Goal: Task Accomplishment & Management: Manage account settings

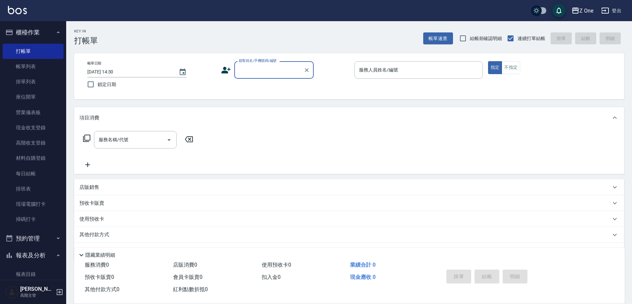
drag, startPoint x: 252, startPoint y: 68, endPoint x: 253, endPoint y: 77, distance: 9.3
click at [252, 68] on input "顧客姓名/手機號碼/編號" at bounding box center [269, 70] width 64 height 12
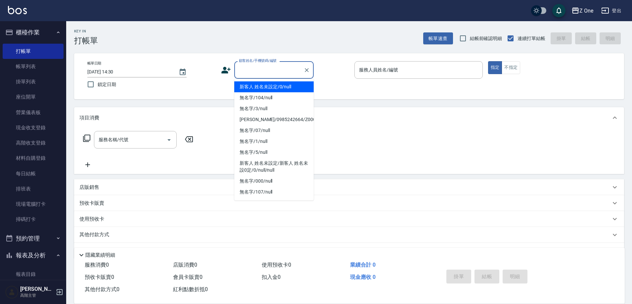
click at [253, 84] on li "新客人 姓名未設定/0/null" at bounding box center [273, 86] width 79 height 11
type input "新客人 姓名未設定/0/null"
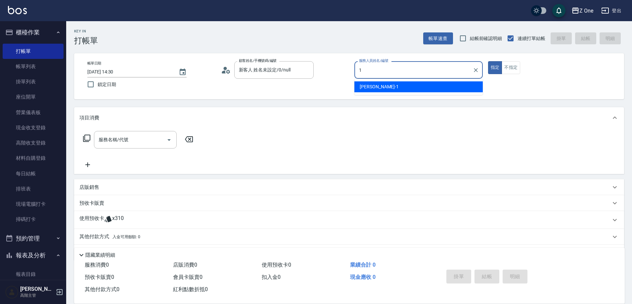
click at [411, 88] on div "[PERSON_NAME]-1" at bounding box center [419, 86] width 128 height 11
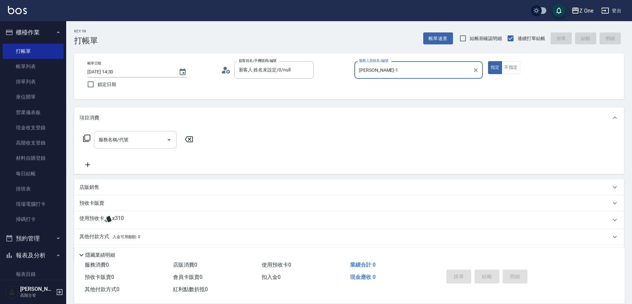
click at [166, 141] on icon "Open" at bounding box center [169, 140] width 8 height 8
type input "[PERSON_NAME]-1"
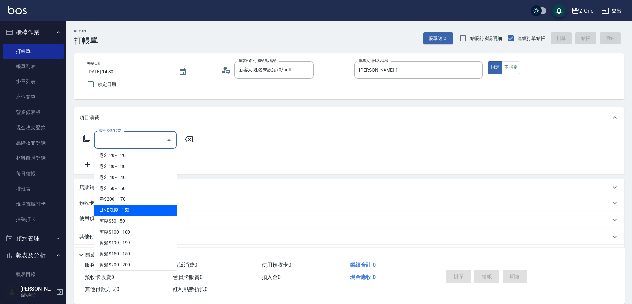
scroll to position [232, 0]
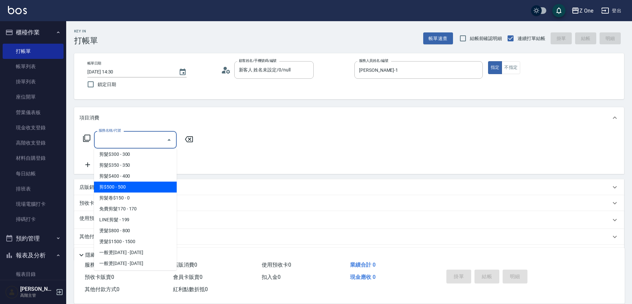
click at [140, 187] on span "剪$500 - 500" at bounding box center [135, 187] width 83 height 11
type input "剪$500(211)"
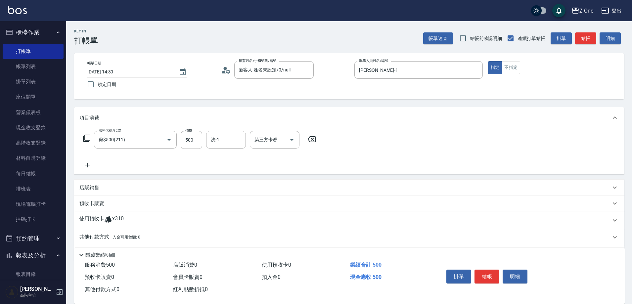
click at [87, 167] on icon at bounding box center [87, 165] width 17 height 8
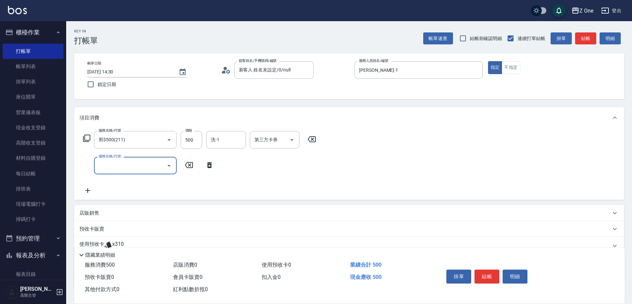
click at [172, 165] on icon "Open" at bounding box center [169, 166] width 8 height 8
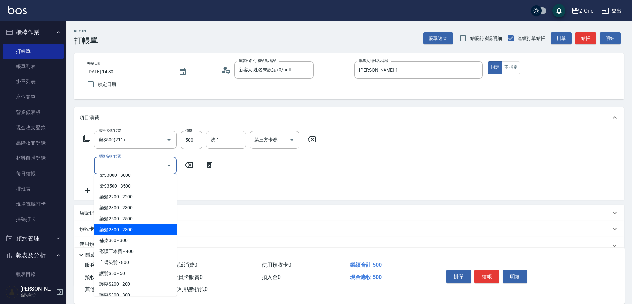
scroll to position [695, 0]
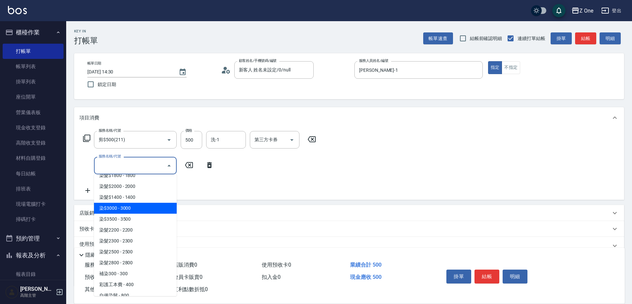
click at [137, 213] on span "染$3000 - 3000" at bounding box center [135, 208] width 83 height 11
type input "染$3000(412)"
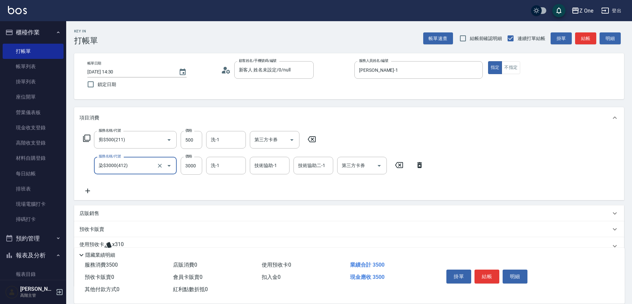
click at [90, 190] on icon at bounding box center [87, 191] width 17 height 8
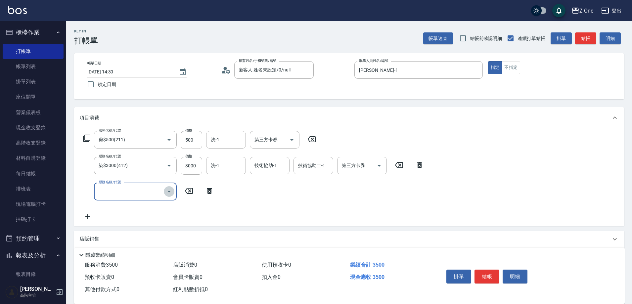
click at [171, 191] on icon "Open" at bounding box center [169, 192] width 8 height 8
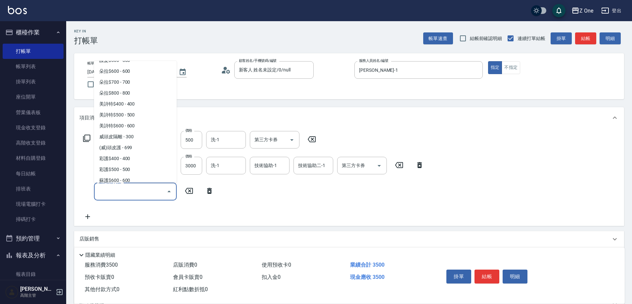
scroll to position [927, 0]
click at [137, 138] on span "蘇護$1000 - 1000" at bounding box center [135, 136] width 83 height 11
type input "蘇護$1000(527)"
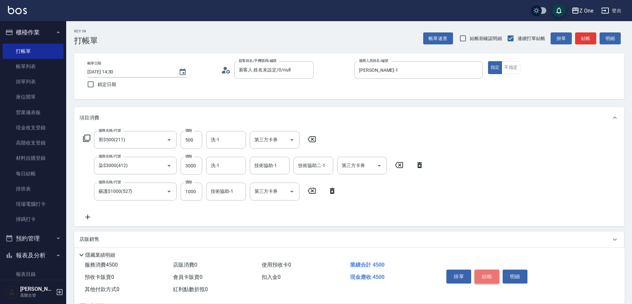
click at [489, 270] on button "結帳" at bounding box center [487, 277] width 25 height 14
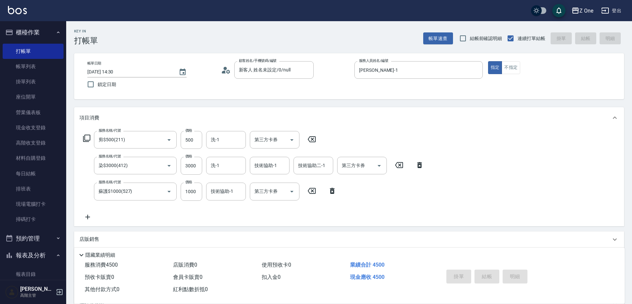
type input "[DATE] 19:35"
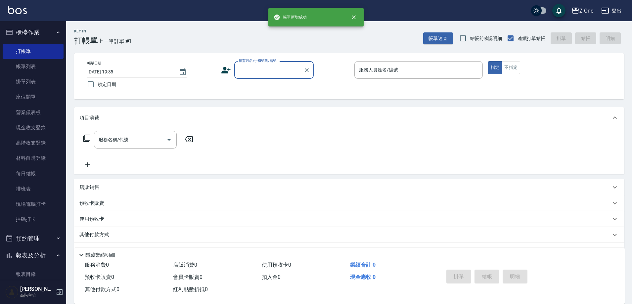
click at [267, 74] on input "顧客姓名/手機號碼/編號" at bounding box center [269, 70] width 64 height 12
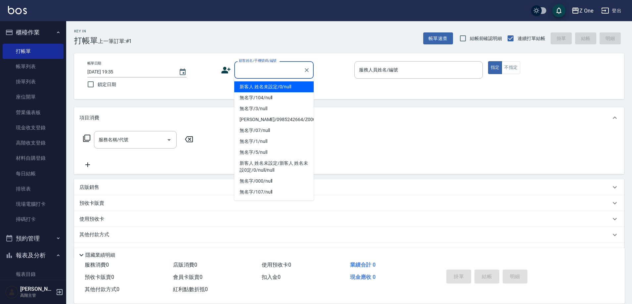
click at [270, 89] on li "新客人 姓名未設定/0/null" at bounding box center [273, 86] width 79 height 11
type input "新客人 姓名未設定/0/null"
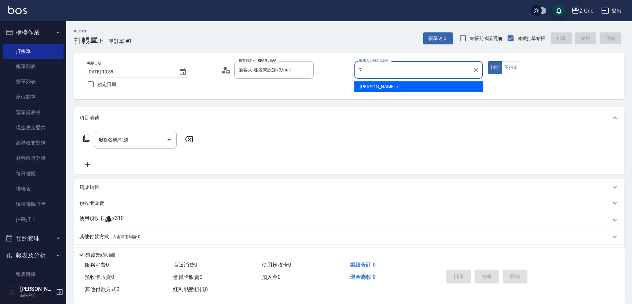
click at [379, 85] on div "[PERSON_NAME]-7" at bounding box center [419, 86] width 128 height 11
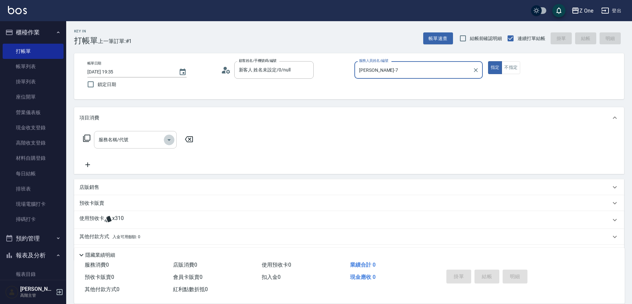
click at [168, 141] on icon "Open" at bounding box center [169, 140] width 8 height 8
type input "[PERSON_NAME]-7"
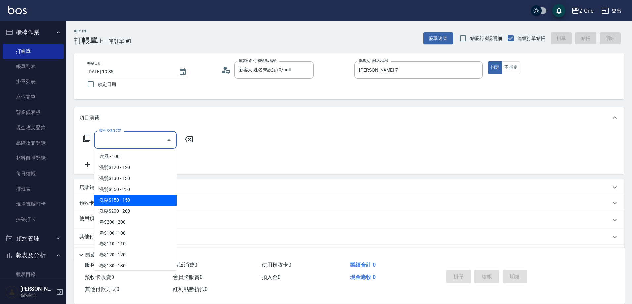
click at [139, 197] on span "洗髮$150 - 150" at bounding box center [135, 200] width 83 height 11
type input "洗髮$150(105)"
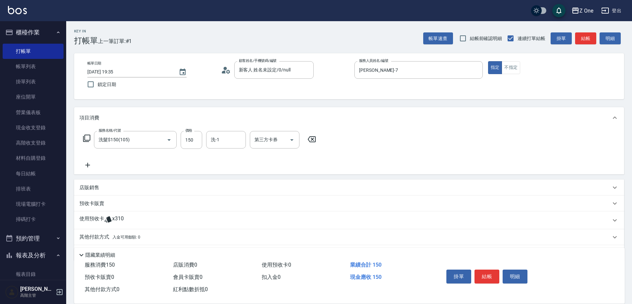
click at [91, 164] on icon at bounding box center [87, 165] width 17 height 8
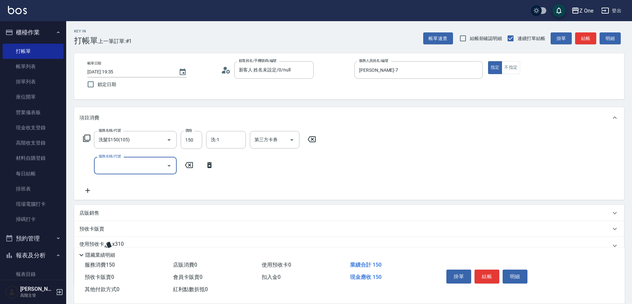
click at [167, 165] on icon "Open" at bounding box center [169, 166] width 8 height 8
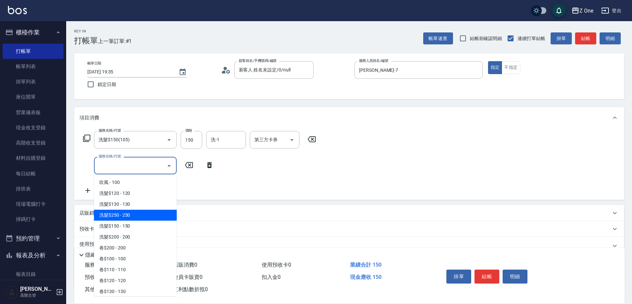
scroll to position [132, 0]
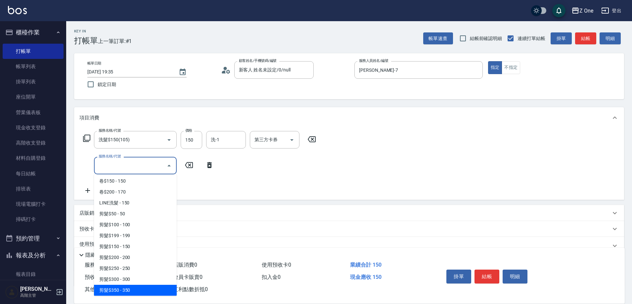
click at [133, 287] on span "剪髮$350 - 350" at bounding box center [135, 290] width 83 height 11
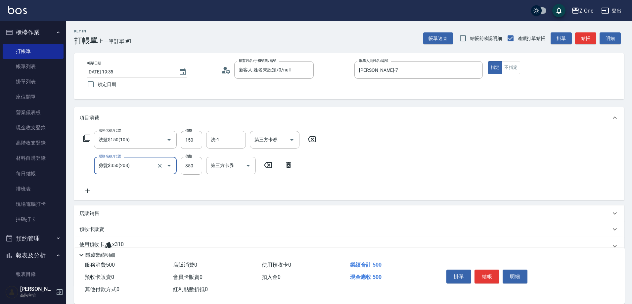
type input "剪髮$350(208)"
click at [91, 189] on icon at bounding box center [87, 191] width 17 height 8
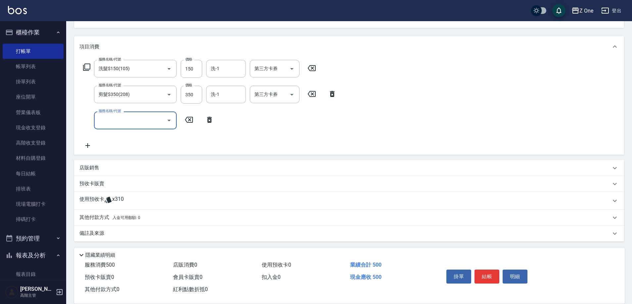
scroll to position [72, 0]
click at [115, 182] on div "預收卡販賣" at bounding box center [345, 182] width 532 height 7
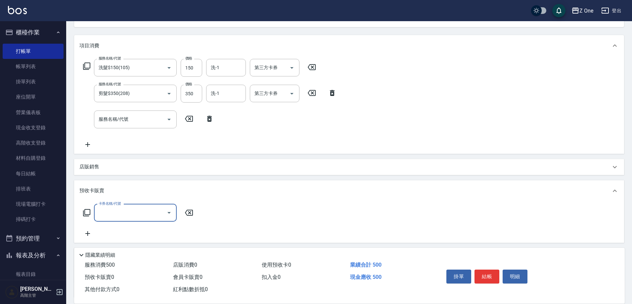
scroll to position [0, 0]
click at [115, 169] on div "店販銷售" at bounding box center [345, 167] width 532 height 7
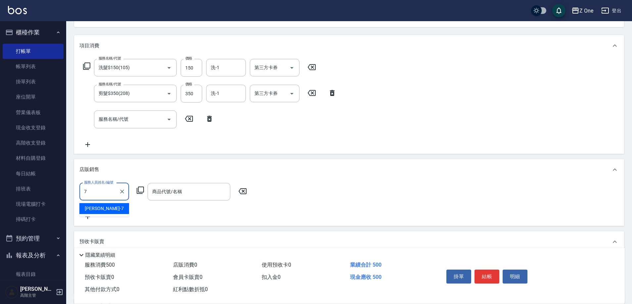
click at [110, 213] on div "[PERSON_NAME]-7" at bounding box center [104, 208] width 50 height 11
type input "[PERSON_NAME]-7"
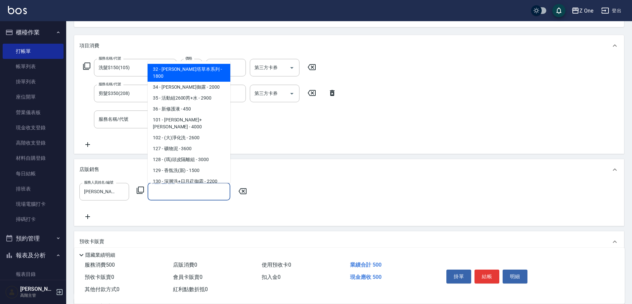
click at [191, 187] on input "商品代號/名稱" at bounding box center [189, 192] width 77 height 12
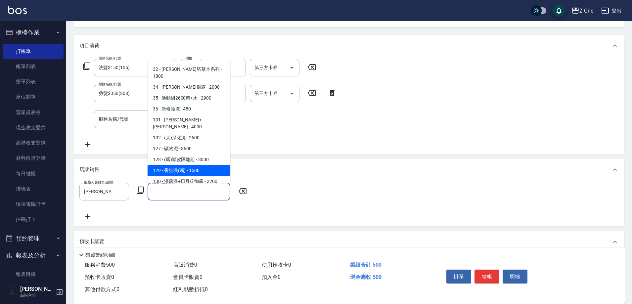
click at [202, 165] on span "129 - 香氛洗(新) - 1500" at bounding box center [189, 170] width 83 height 11
type input "香氛洗(新)"
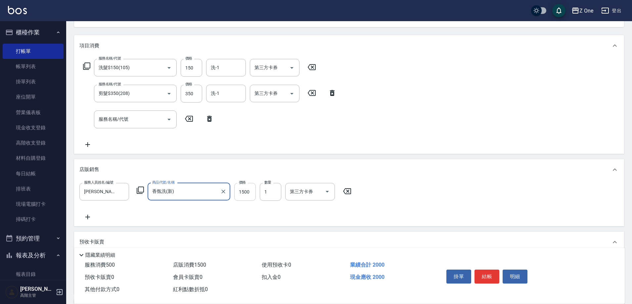
click at [252, 194] on input "1500" at bounding box center [245, 192] width 22 height 18
type input "1530"
click at [476, 274] on button "結帳" at bounding box center [487, 277] width 25 height 14
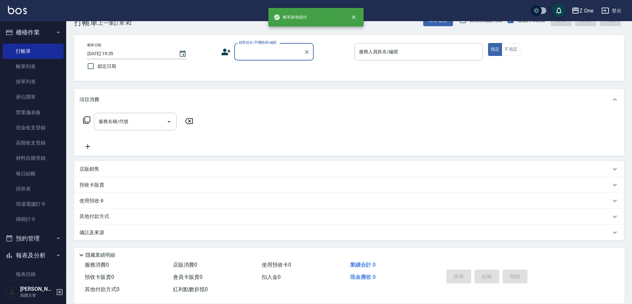
scroll to position [18, 0]
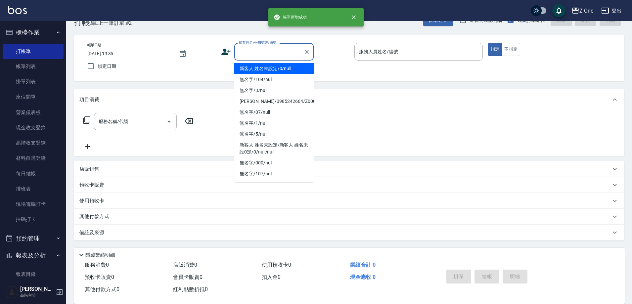
click at [260, 53] on input "顧客姓名/手機號碼/編號" at bounding box center [269, 52] width 64 height 12
click at [261, 65] on li "新客人 姓名未設定/0/null" at bounding box center [273, 68] width 79 height 11
type input "新客人 姓名未設定/0/null"
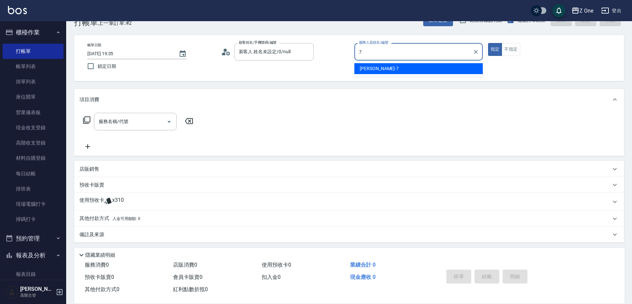
click at [423, 65] on div "[PERSON_NAME]-7" at bounding box center [419, 68] width 128 height 11
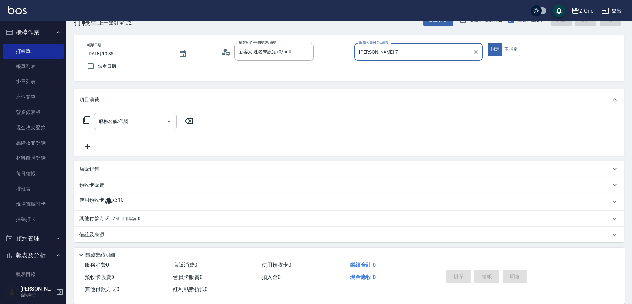
click at [170, 122] on icon "Open" at bounding box center [169, 122] width 3 height 2
type input "[PERSON_NAME]-7"
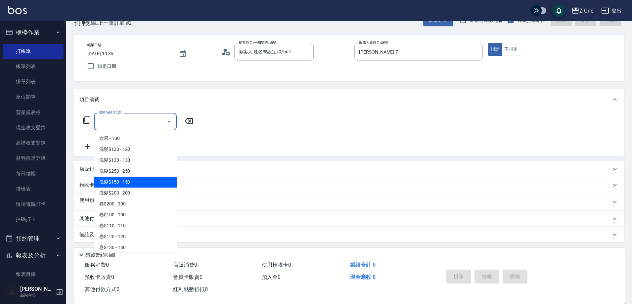
click at [136, 180] on span "洗髮$150 - 150" at bounding box center [135, 182] width 83 height 11
type input "洗髮$150(105)"
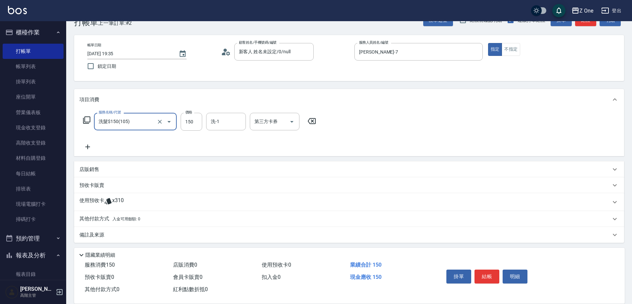
click at [92, 146] on icon at bounding box center [87, 147] width 17 height 8
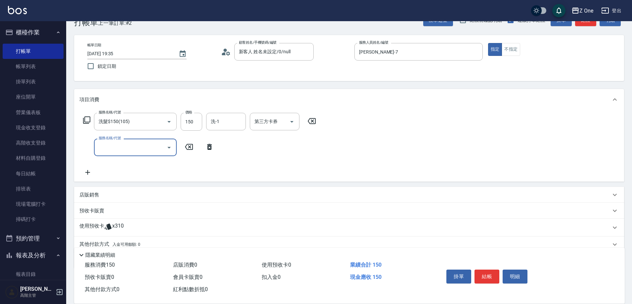
click at [165, 148] on icon "Open" at bounding box center [169, 148] width 8 height 8
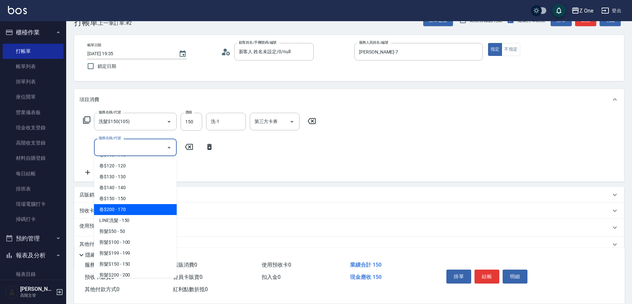
scroll to position [132, 0]
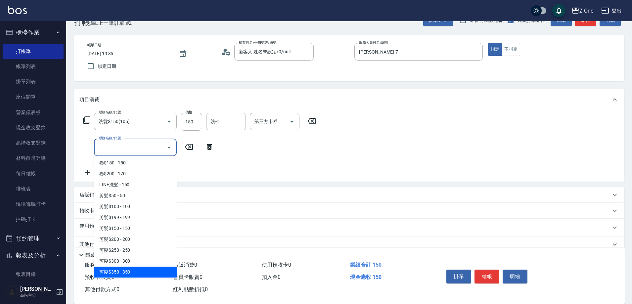
click at [136, 272] on span "剪髮$350 - 350" at bounding box center [135, 272] width 83 height 11
type input "剪髮$350(208)"
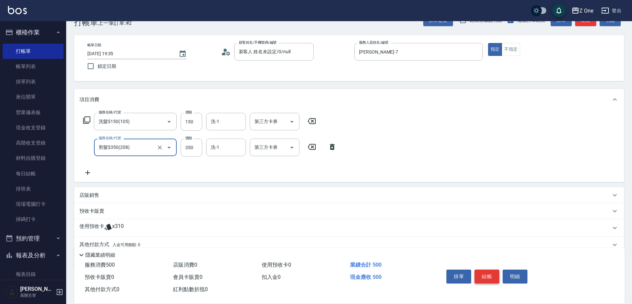
click at [491, 274] on button "結帳" at bounding box center [487, 277] width 25 height 14
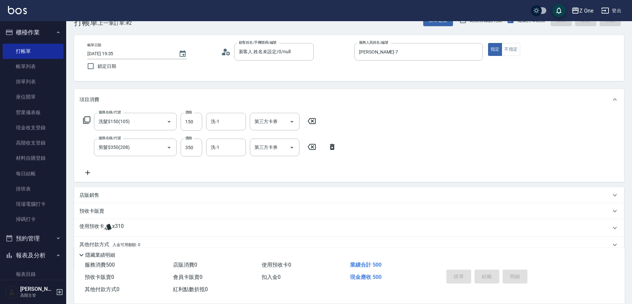
type input "[DATE] 19:36"
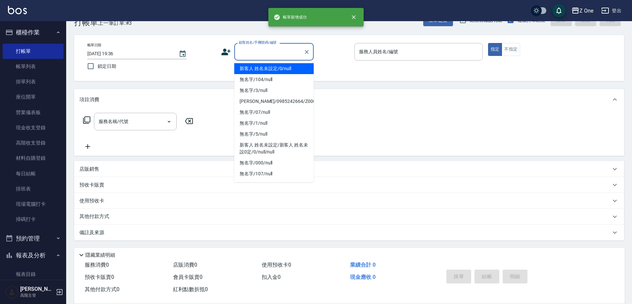
click at [256, 51] on input "顧客姓名/手機號碼/編號" at bounding box center [269, 52] width 64 height 12
click at [256, 66] on li "新客人 姓名未設定/0/null" at bounding box center [273, 68] width 79 height 11
type input "新客人 姓名未設定/0/null"
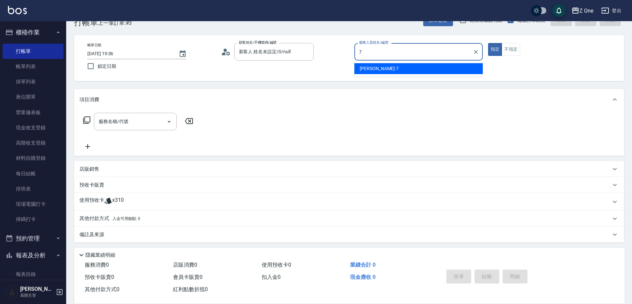
click at [387, 71] on div "[PERSON_NAME]-7" at bounding box center [419, 68] width 128 height 11
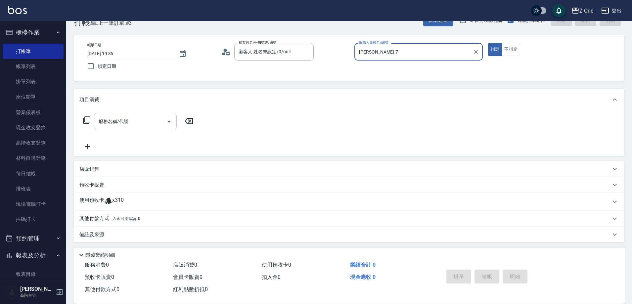
click at [168, 123] on icon "Open" at bounding box center [169, 122] width 8 height 8
type input "[PERSON_NAME]-7"
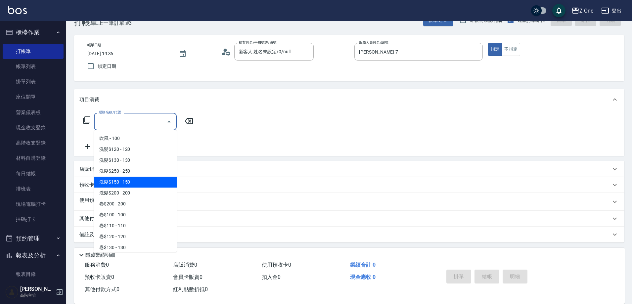
click at [141, 181] on span "洗髮$150 - 150" at bounding box center [135, 182] width 83 height 11
type input "洗髮$150(105)"
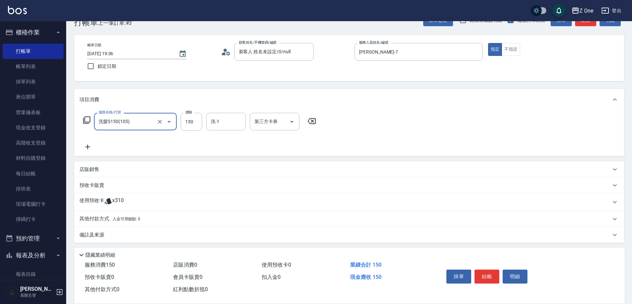
click at [89, 146] on icon at bounding box center [87, 147] width 17 height 8
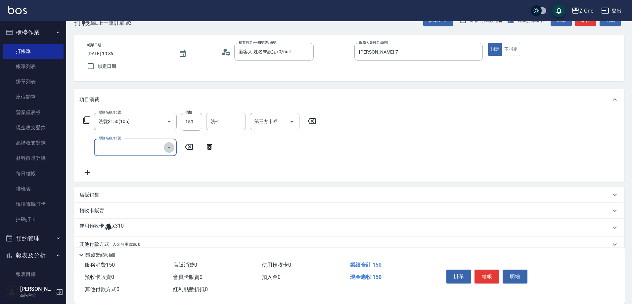
click at [168, 149] on icon "Open" at bounding box center [169, 148] width 8 height 8
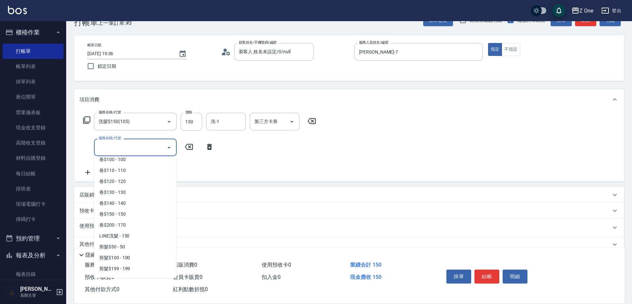
scroll to position [166, 0]
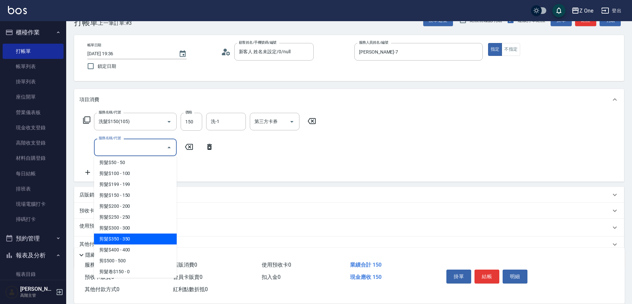
click at [133, 240] on span "剪髮$350 - 350" at bounding box center [135, 239] width 83 height 11
type input "剪髮$350(208)"
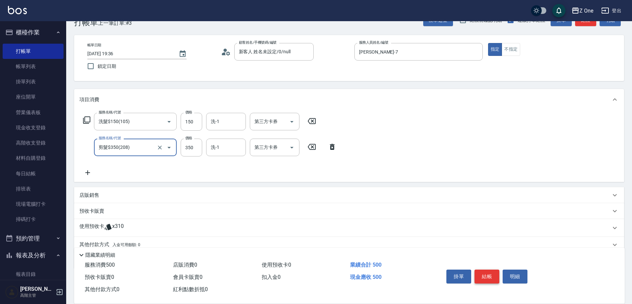
click at [494, 275] on button "結帳" at bounding box center [487, 277] width 25 height 14
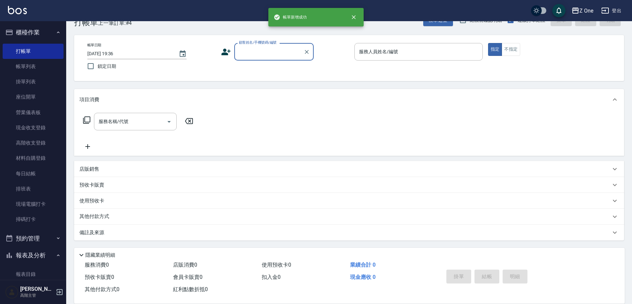
click at [264, 51] on input "顧客姓名/手機號碼/編號" at bounding box center [269, 52] width 64 height 12
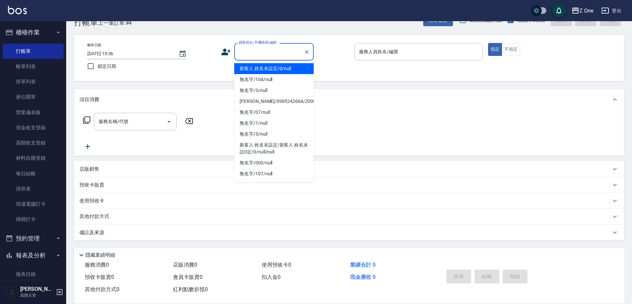
click at [268, 67] on li "新客人 姓名未設定/0/null" at bounding box center [273, 68] width 79 height 11
type input "新客人 姓名未設定/0/null"
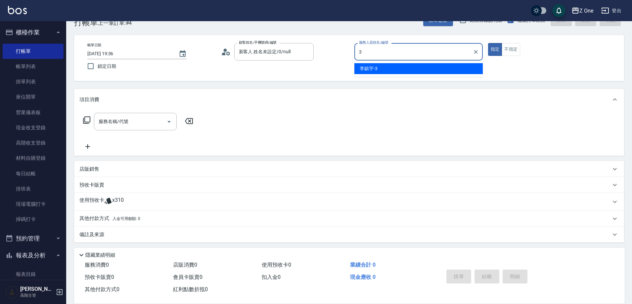
click at [405, 70] on div "[PERSON_NAME]-3" at bounding box center [419, 68] width 128 height 11
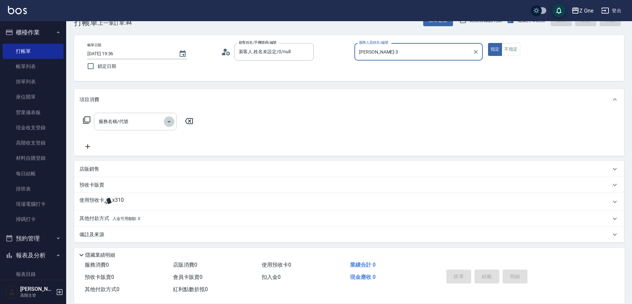
click at [167, 125] on icon "Open" at bounding box center [169, 122] width 8 height 8
type input "[PERSON_NAME]-3"
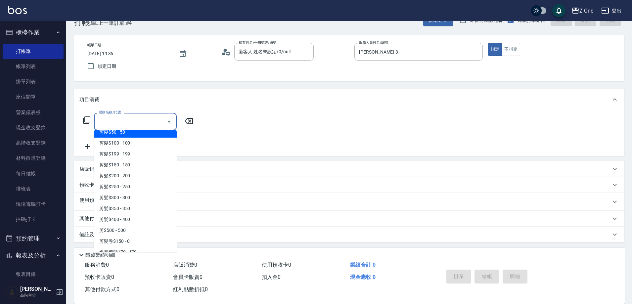
scroll to position [199, 0]
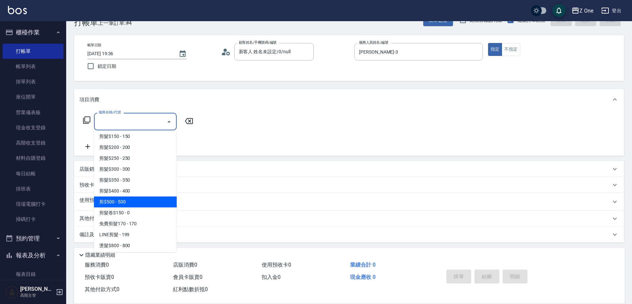
click at [124, 204] on span "剪$500 - 500" at bounding box center [135, 202] width 83 height 11
type input "剪$500(211)"
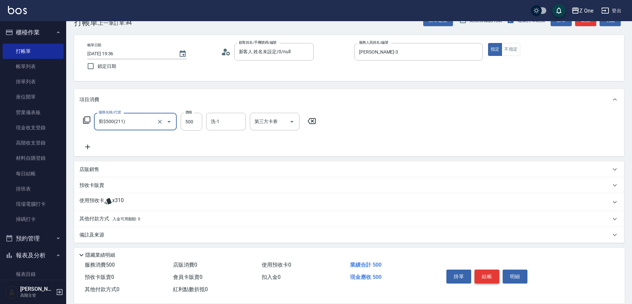
click at [482, 271] on button "結帳" at bounding box center [487, 277] width 25 height 14
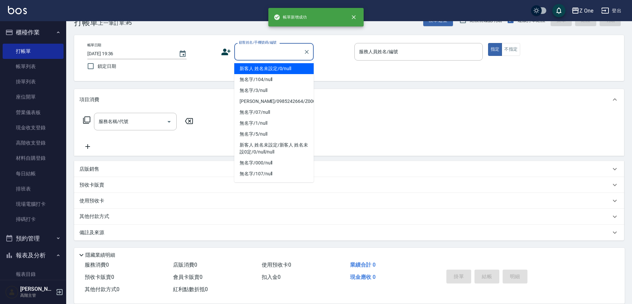
click at [259, 55] on input "顧客姓名/手機號碼/編號" at bounding box center [269, 52] width 64 height 12
click at [265, 71] on li "新客人 姓名未設定/0/null" at bounding box center [273, 68] width 79 height 11
type input "新客人 姓名未設定/0/null"
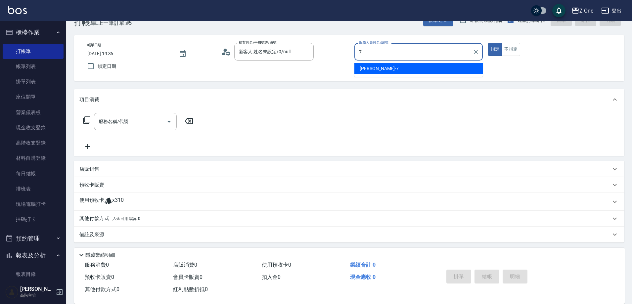
click at [411, 70] on div "[PERSON_NAME]-7" at bounding box center [419, 68] width 128 height 11
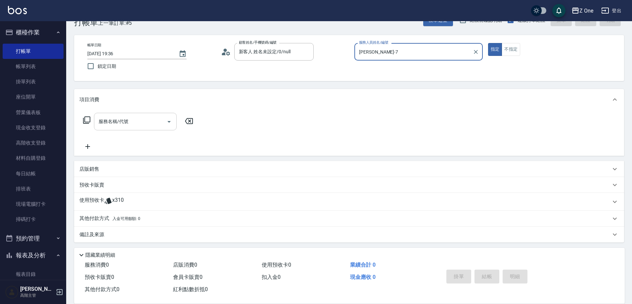
click at [168, 120] on icon "Open" at bounding box center [169, 122] width 8 height 8
type input "[PERSON_NAME]-7"
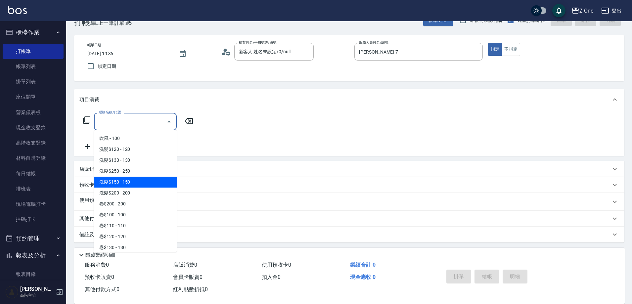
click at [137, 182] on span "洗髮$150 - 150" at bounding box center [135, 182] width 83 height 11
type input "洗髮$150(105)"
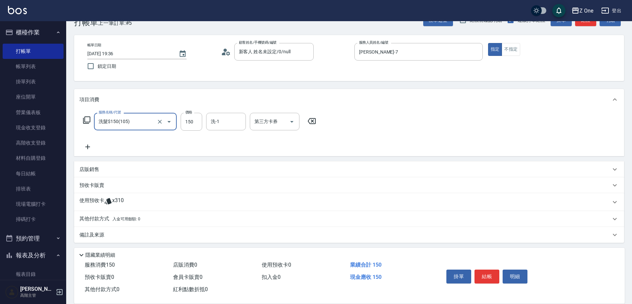
click at [86, 146] on icon at bounding box center [87, 147] width 17 height 8
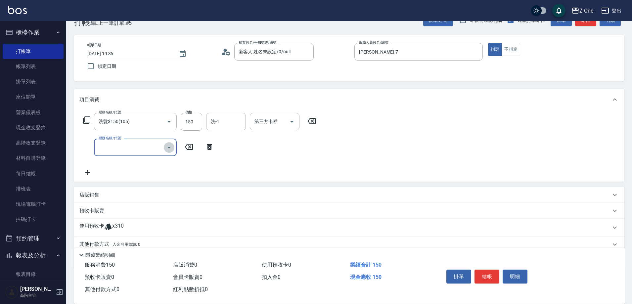
click at [169, 147] on icon "Open" at bounding box center [169, 148] width 3 height 2
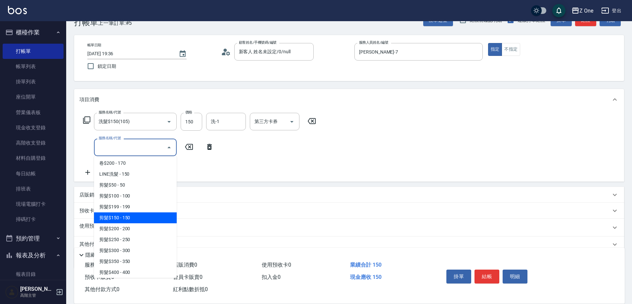
scroll to position [232, 0]
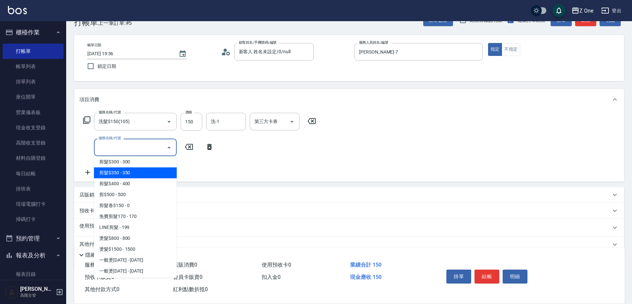
click at [135, 174] on span "剪髮$350 - 350" at bounding box center [135, 173] width 83 height 11
type input "剪髮$350(208)"
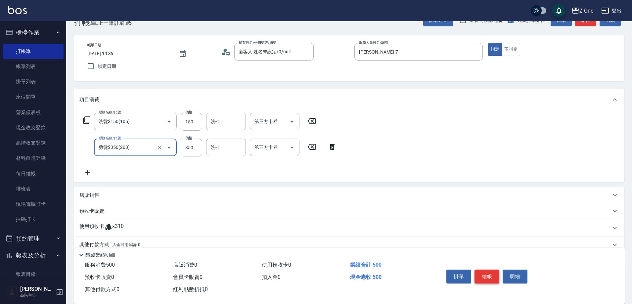
click at [498, 273] on button "結帳" at bounding box center [487, 277] width 25 height 14
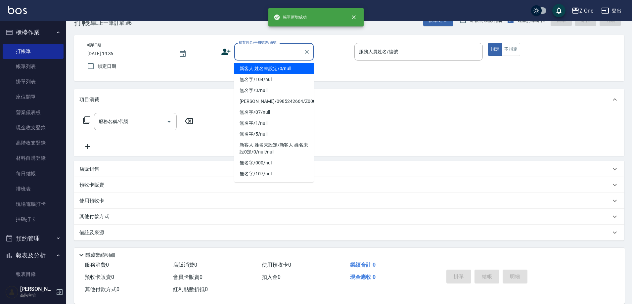
click at [261, 53] on input "顧客姓名/手機號碼/編號" at bounding box center [269, 52] width 64 height 12
click at [262, 65] on li "新客人 姓名未設定/0/null" at bounding box center [273, 68] width 79 height 11
type input "新客人 姓名未設定/0/null"
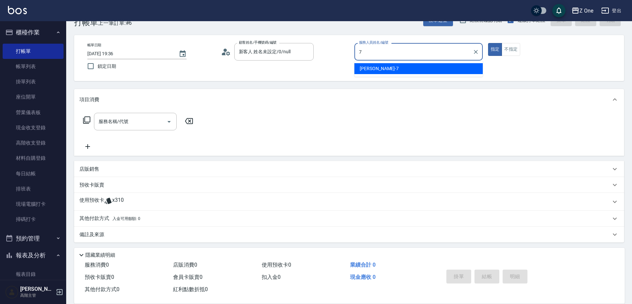
click at [389, 69] on div "[PERSON_NAME]-7" at bounding box center [419, 68] width 128 height 11
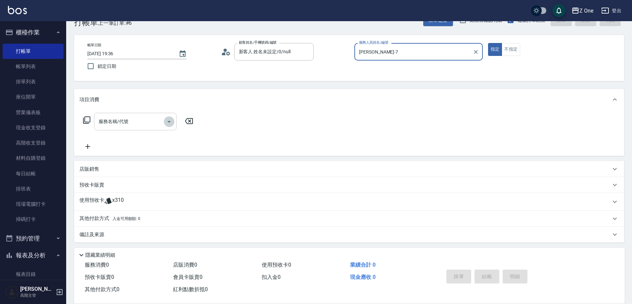
click at [173, 122] on button "Open" at bounding box center [169, 122] width 11 height 11
type input "[PERSON_NAME]-7"
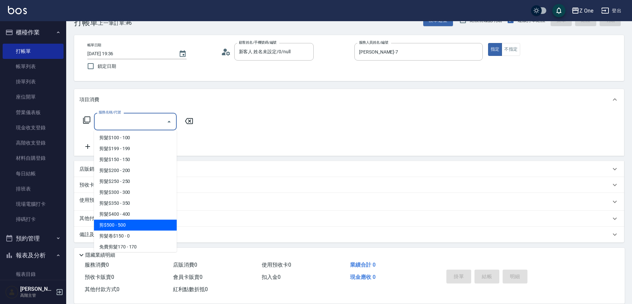
scroll to position [199, 0]
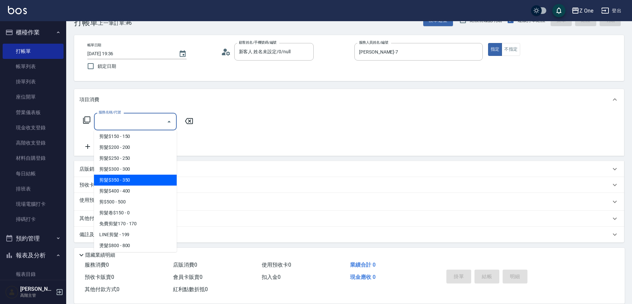
click at [137, 179] on span "剪髮$350 - 350" at bounding box center [135, 180] width 83 height 11
type input "剪髮$350(208)"
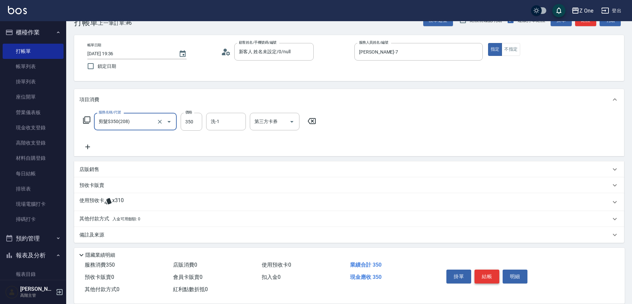
click at [485, 274] on button "結帳" at bounding box center [487, 277] width 25 height 14
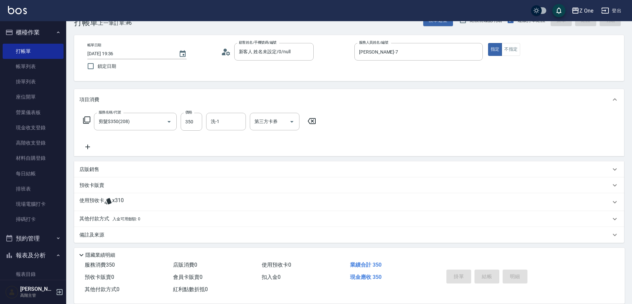
type input "[DATE] 19:37"
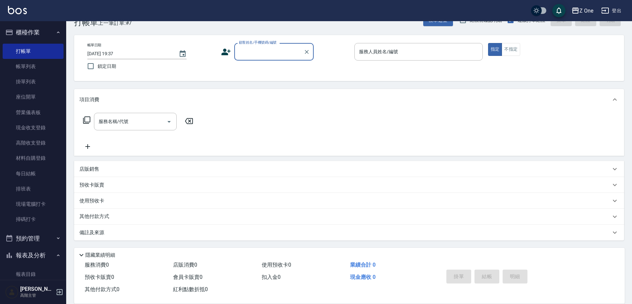
click at [279, 57] on input "顧客姓名/手機號碼/編號" at bounding box center [269, 52] width 64 height 12
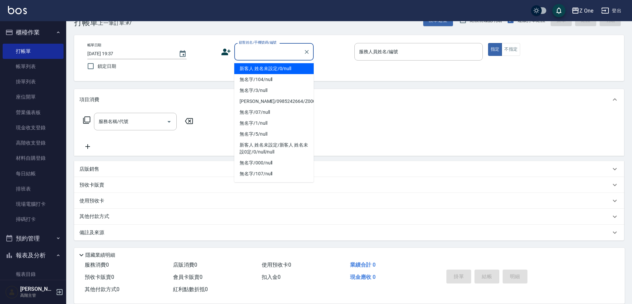
click at [275, 71] on li "新客人 姓名未設定/0/null" at bounding box center [273, 68] width 79 height 11
type input "新客人 姓名未設定/0/null"
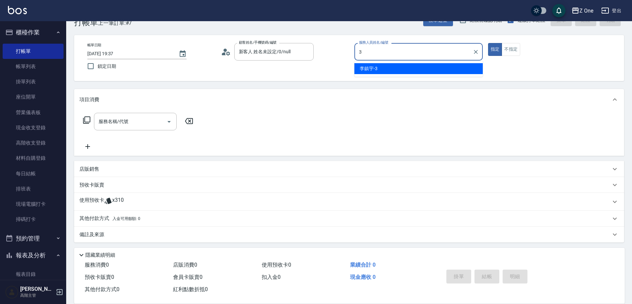
click at [417, 69] on div "[PERSON_NAME]-3" at bounding box center [419, 68] width 128 height 11
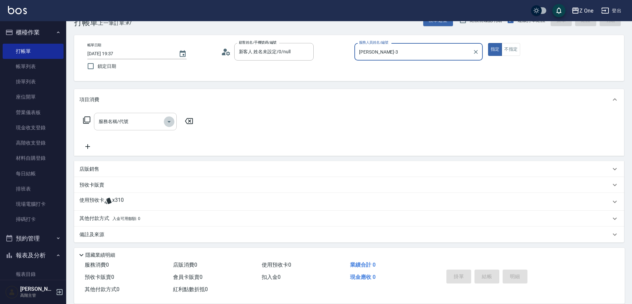
click at [171, 122] on icon "Open" at bounding box center [169, 122] width 8 height 8
type input "[PERSON_NAME]-3"
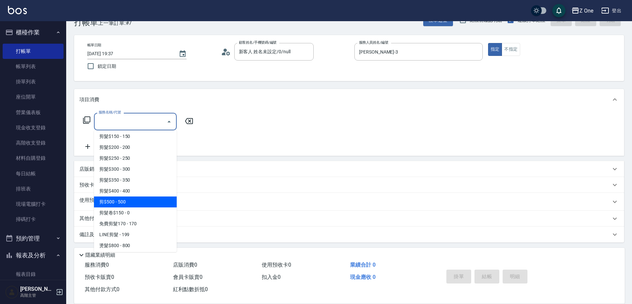
click at [134, 204] on span "剪$500 - 500" at bounding box center [135, 202] width 83 height 11
type input "剪$500(211)"
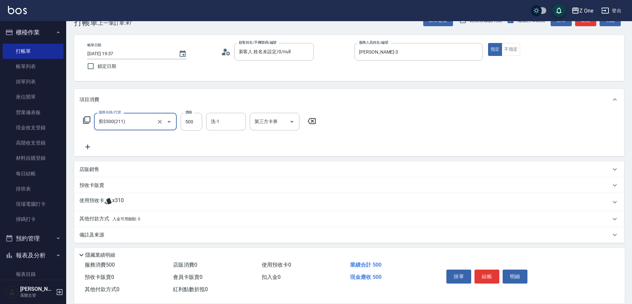
scroll to position [21, 0]
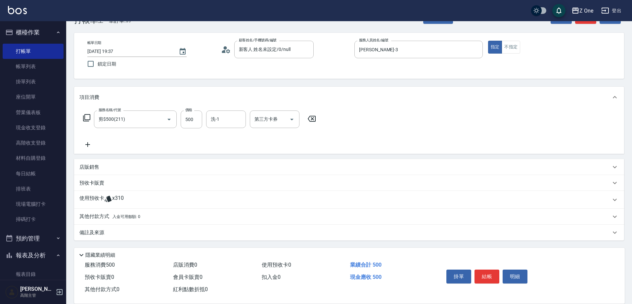
click at [128, 171] on div "店販銷售" at bounding box center [349, 167] width 550 height 16
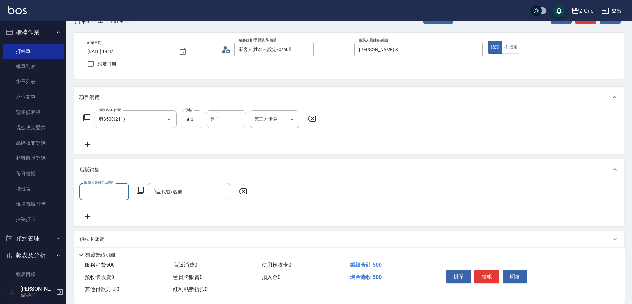
scroll to position [0, 0]
click at [395, 114] on div "服務名稱/代號 剪$500(211) 服務名稱/代號 價格 500 價格 洗-1 洗-1 第三方卡券 第三方卡券" at bounding box center [349, 131] width 550 height 46
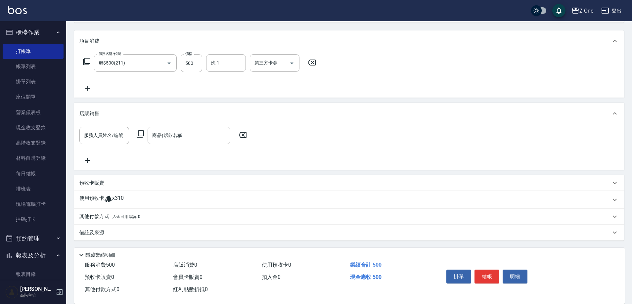
click at [140, 219] on span "入金可用餘額: 0" at bounding box center [127, 217] width 28 height 5
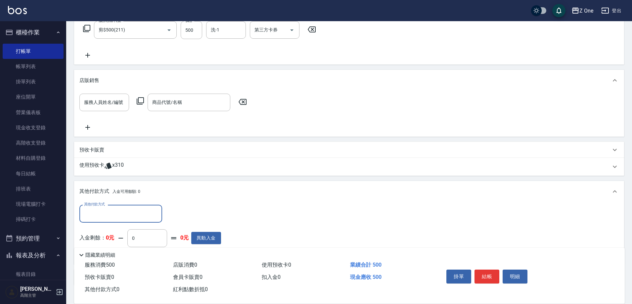
click at [126, 213] on input "其他付款方式" at bounding box center [120, 214] width 77 height 12
click at [111, 248] on span "信用卡" at bounding box center [120, 252] width 83 height 11
type input "信用卡"
type input "500"
click at [488, 270] on button "結帳" at bounding box center [487, 277] width 25 height 14
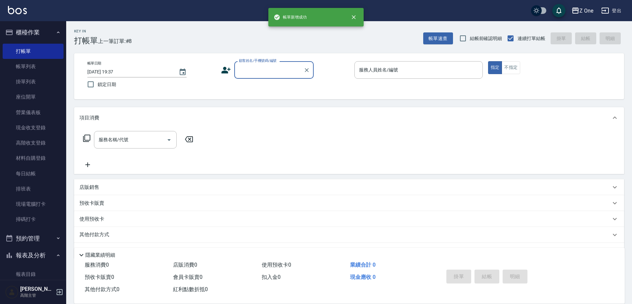
click at [266, 72] on input "顧客姓名/手機號碼/編號" at bounding box center [269, 70] width 64 height 12
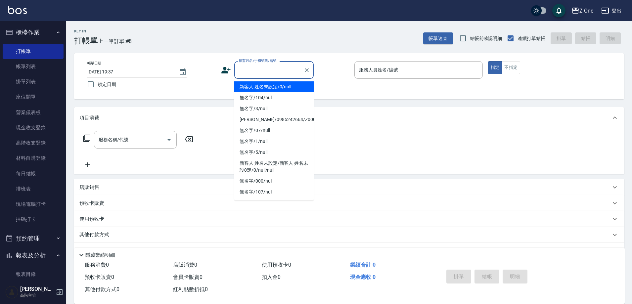
click at [267, 85] on li "新客人 姓名未設定/0/null" at bounding box center [273, 86] width 79 height 11
type input "新客人 姓名未設定/0/null"
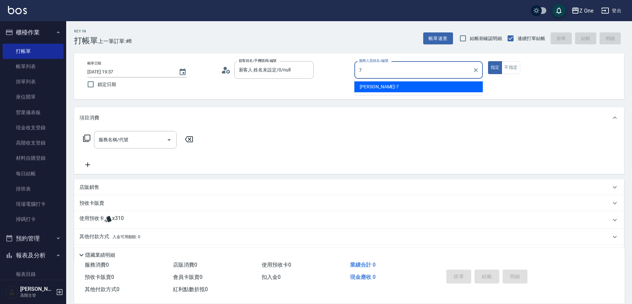
click at [368, 90] on span "[PERSON_NAME]-7" at bounding box center [379, 86] width 39 height 7
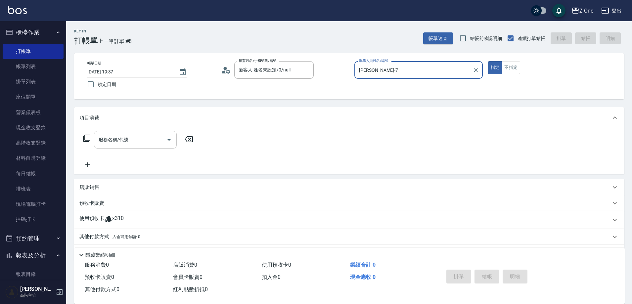
click at [171, 139] on icon "Open" at bounding box center [169, 140] width 8 height 8
type input "[PERSON_NAME]-7"
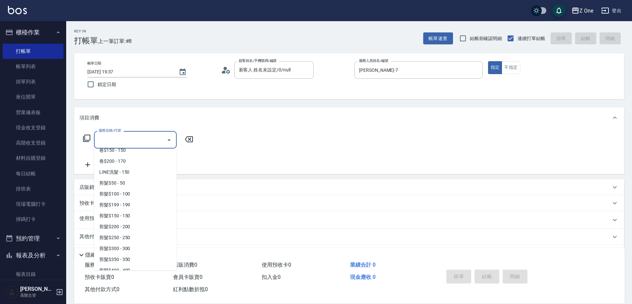
scroll to position [166, 0]
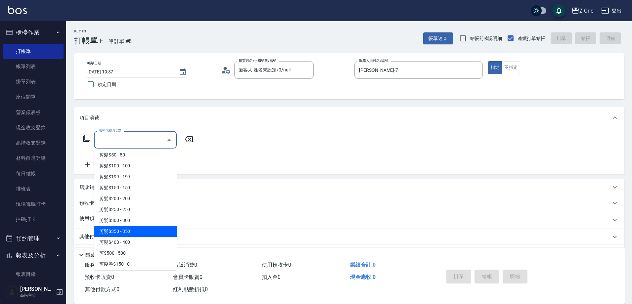
click at [135, 229] on span "剪髮$350 - 350" at bounding box center [135, 231] width 83 height 11
type input "剪髮$350(208)"
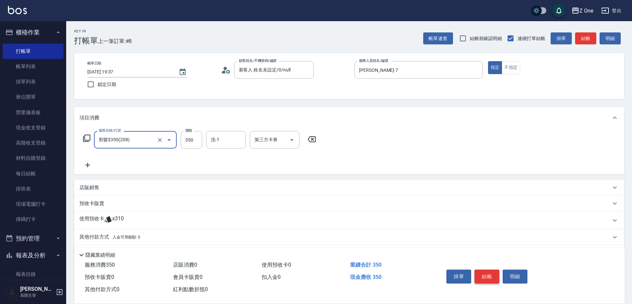
click at [491, 274] on button "結帳" at bounding box center [487, 277] width 25 height 14
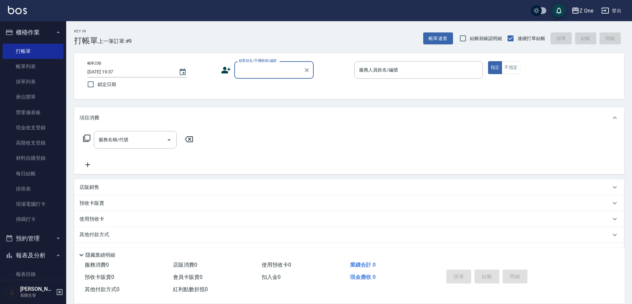
click at [270, 72] on input "顧客姓名/手機號碼/編號" at bounding box center [269, 70] width 64 height 12
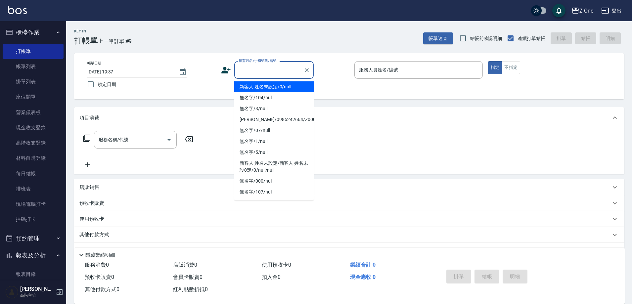
click at [271, 91] on li "新客人 姓名未設定/0/null" at bounding box center [273, 86] width 79 height 11
type input "新客人 姓名未設定/0/null"
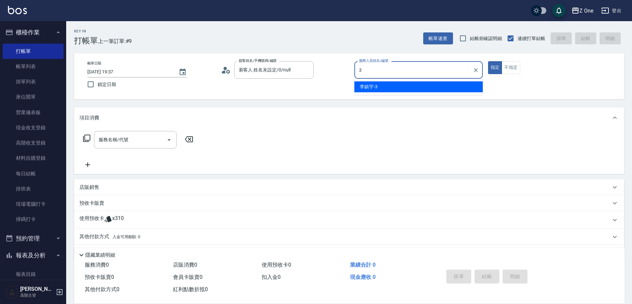
click at [376, 87] on span "[PERSON_NAME]-3" at bounding box center [369, 86] width 18 height 7
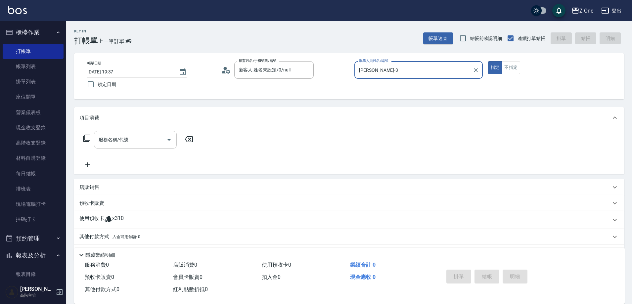
click at [170, 141] on icon "Open" at bounding box center [169, 140] width 8 height 8
type input "[PERSON_NAME]-3"
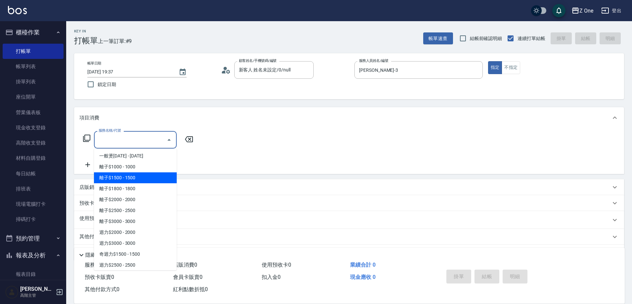
scroll to position [397, 0]
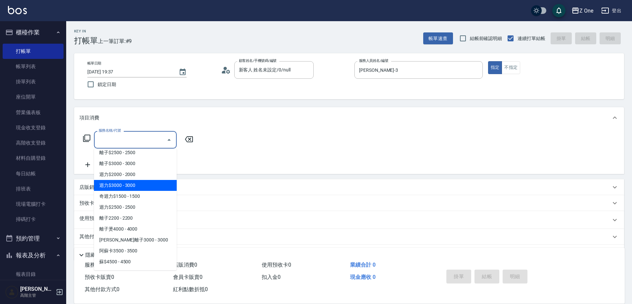
click at [143, 184] on span "迴力$3000 - 3000" at bounding box center [135, 185] width 83 height 11
type input "迴力$3000(321)"
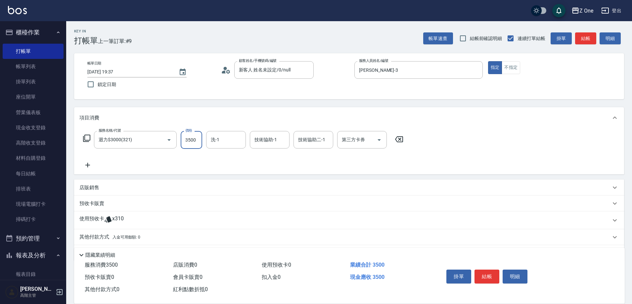
type input "3500"
click at [90, 166] on icon at bounding box center [87, 165] width 17 height 8
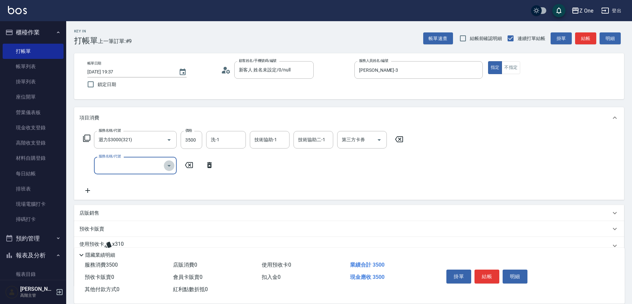
click at [171, 165] on icon "Open" at bounding box center [169, 166] width 8 height 8
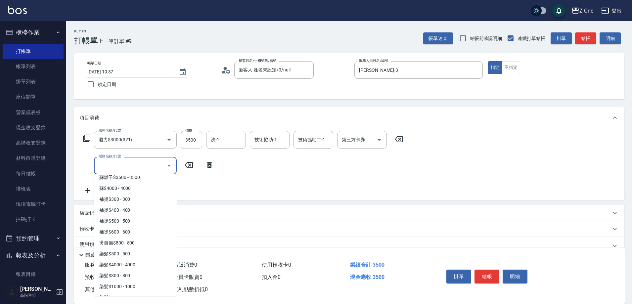
scroll to position [530, 0]
click at [139, 260] on span "染髮$4000 - 4000" at bounding box center [135, 264] width 83 height 11
type input "染髮$4000(402)"
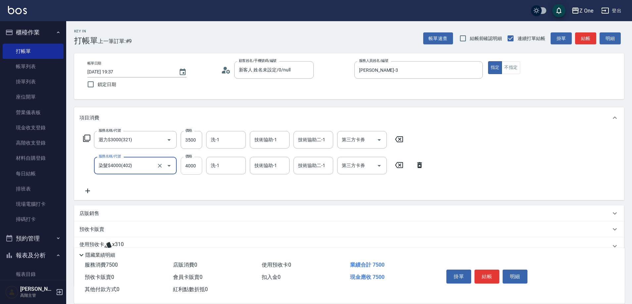
click at [195, 169] on input "4000" at bounding box center [192, 166] width 22 height 18
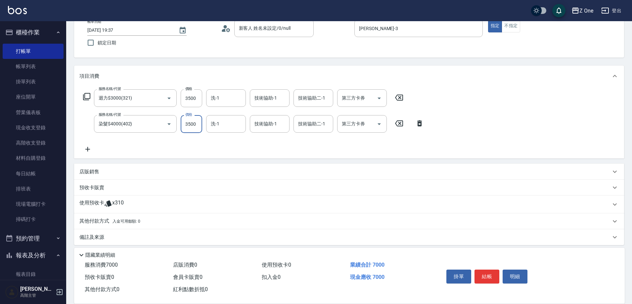
scroll to position [46, 0]
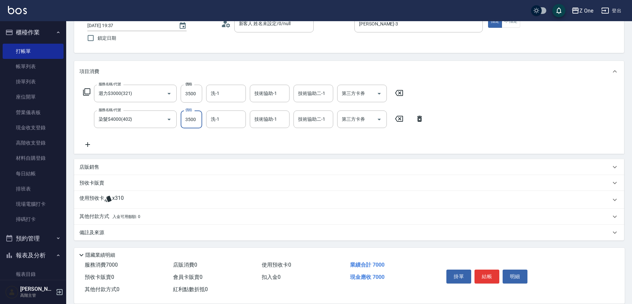
type input "3500"
click at [150, 222] on div "其他付款方式 入金可用餘額: 0" at bounding box center [349, 217] width 550 height 16
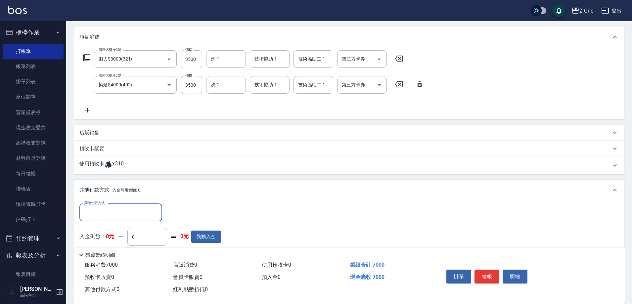
scroll to position [124, 0]
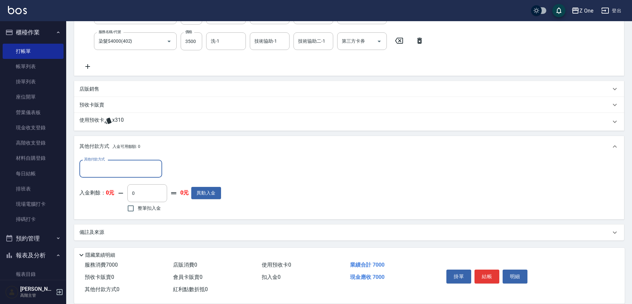
click at [121, 169] on input "其他付款方式" at bounding box center [120, 169] width 77 height 12
click at [107, 211] on span "信用卡" at bounding box center [120, 207] width 83 height 11
type input "信用卡"
type input "7000"
click at [481, 273] on button "結帳" at bounding box center [487, 277] width 25 height 14
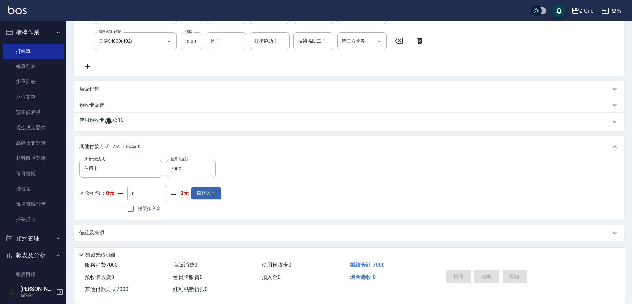
type input "[DATE] 19:38"
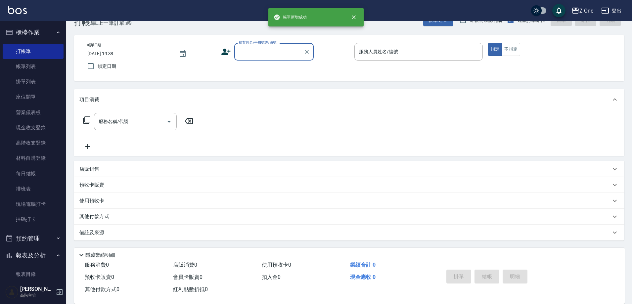
scroll to position [0, 0]
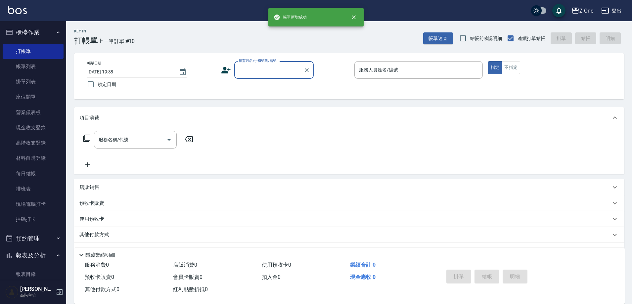
click at [254, 73] on input "顧客姓名/手機號碼/編號" at bounding box center [269, 70] width 64 height 12
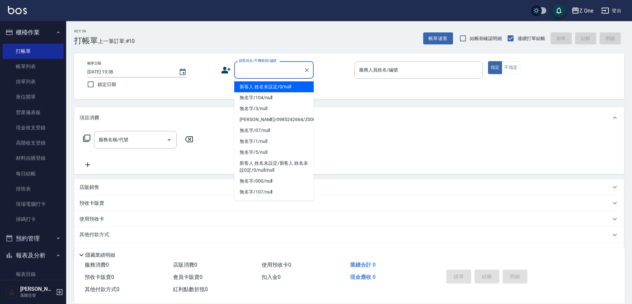
click at [264, 89] on li "新客人 姓名未設定/0/null" at bounding box center [273, 86] width 79 height 11
type input "新客人 姓名未設定/0/null"
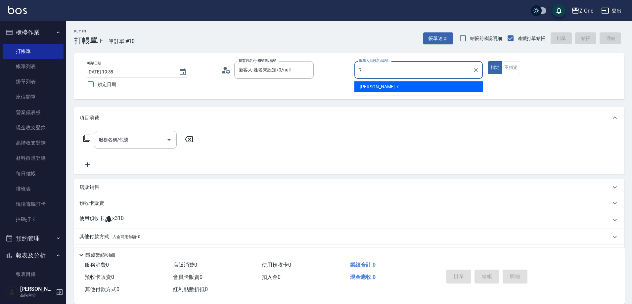
click at [379, 85] on div "[PERSON_NAME]-7" at bounding box center [419, 86] width 128 height 11
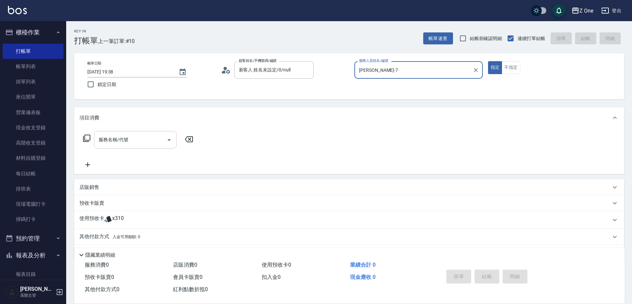
click at [169, 139] on icon "Open" at bounding box center [169, 140] width 3 height 2
type input "[PERSON_NAME]-7"
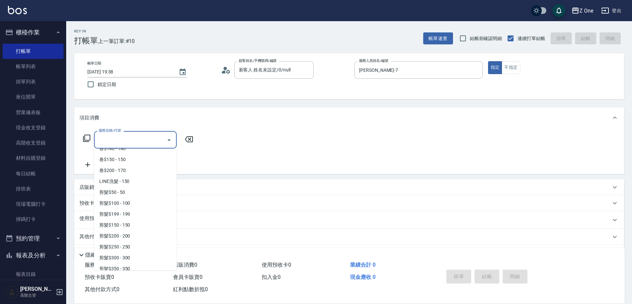
scroll to position [132, 0]
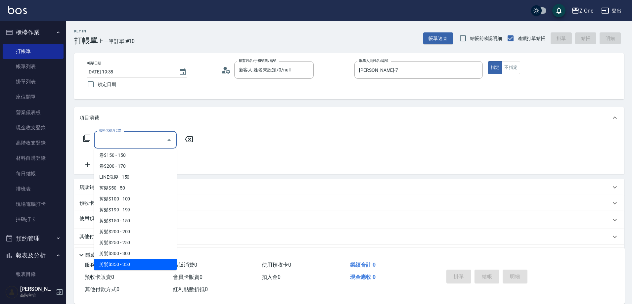
click at [136, 266] on span "剪髮$350 - 350" at bounding box center [135, 264] width 83 height 11
type input "剪髮$350(208)"
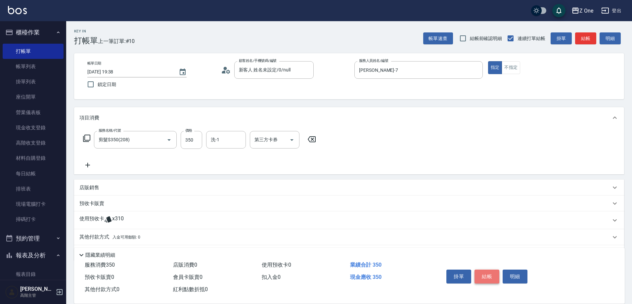
click at [493, 270] on button "結帳" at bounding box center [487, 277] width 25 height 14
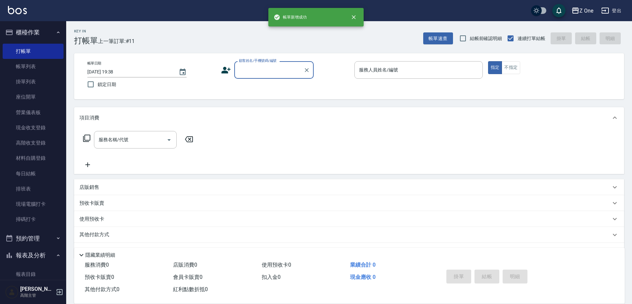
click at [256, 71] on input "顧客姓名/手機號碼/編號" at bounding box center [269, 70] width 64 height 12
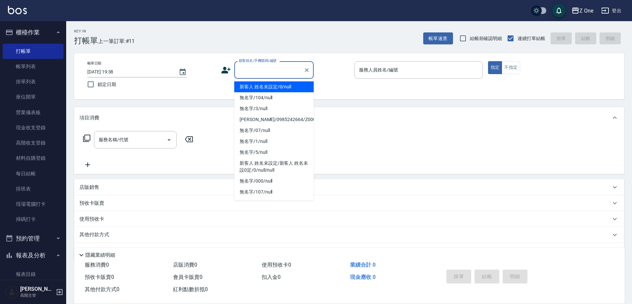
click at [263, 91] on li "新客人 姓名未設定/0/null" at bounding box center [273, 86] width 79 height 11
type input "新客人 姓名未設定/0/null"
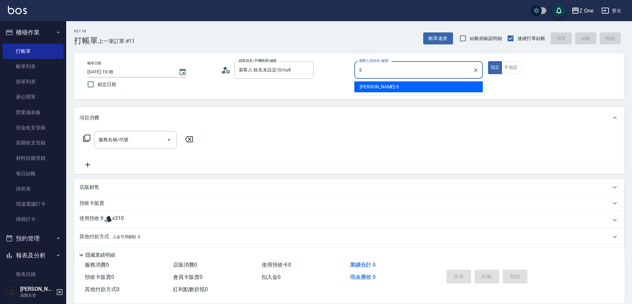
click at [405, 81] on div "[PERSON_NAME]-5" at bounding box center [419, 86] width 128 height 11
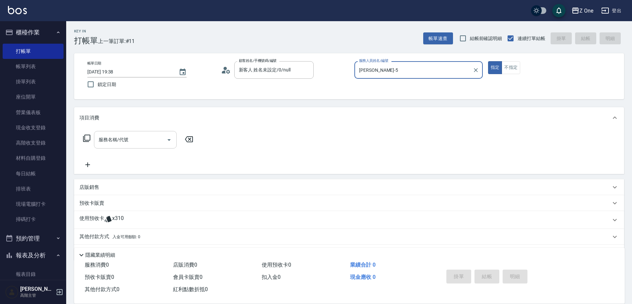
type input "[PERSON_NAME]-5"
drag, startPoint x: 163, startPoint y: 141, endPoint x: 164, endPoint y: 138, distance: 3.4
click at [163, 140] on input "服務名稱/代號" at bounding box center [130, 140] width 67 height 12
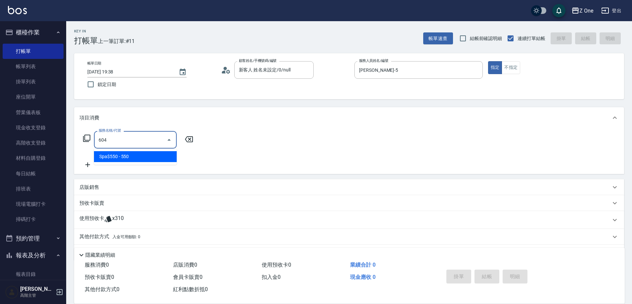
click at [157, 161] on span "Spa$550 - 550" at bounding box center [135, 156] width 83 height 11
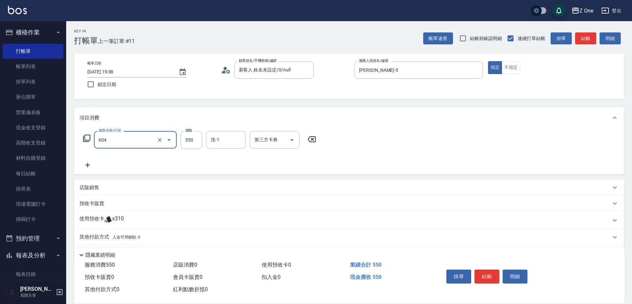
type input "Spa$550(604)"
click at [88, 167] on icon at bounding box center [87, 165] width 5 height 5
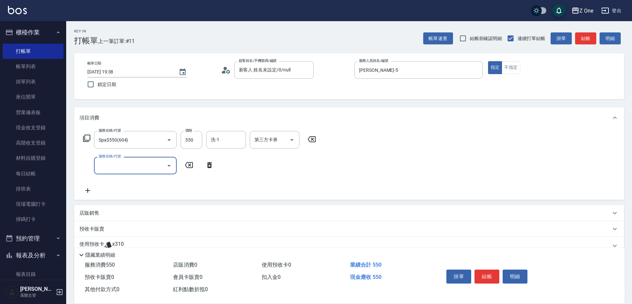
click at [174, 166] on button "Open" at bounding box center [169, 166] width 11 height 11
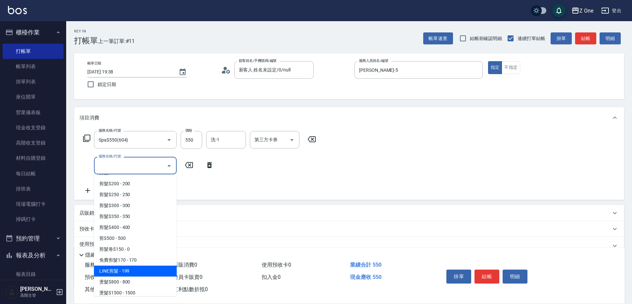
scroll to position [199, 0]
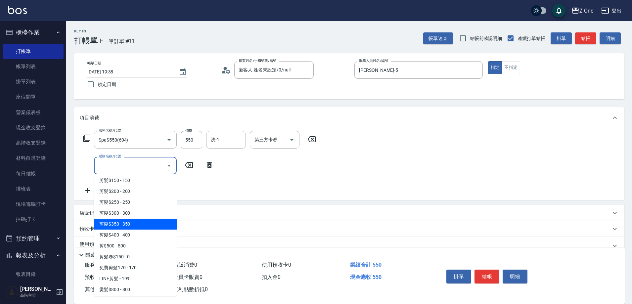
click at [133, 228] on span "剪髮$350 - 350" at bounding box center [135, 224] width 83 height 11
type input "剪髮$350(208)"
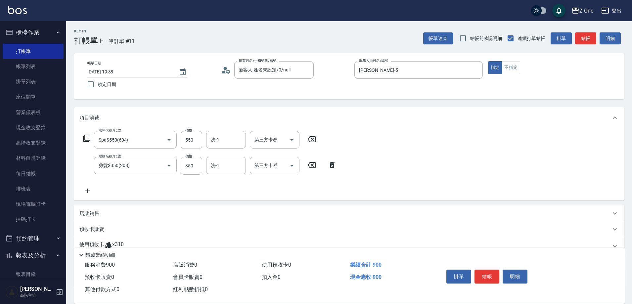
click at [94, 194] on icon at bounding box center [87, 191] width 17 height 8
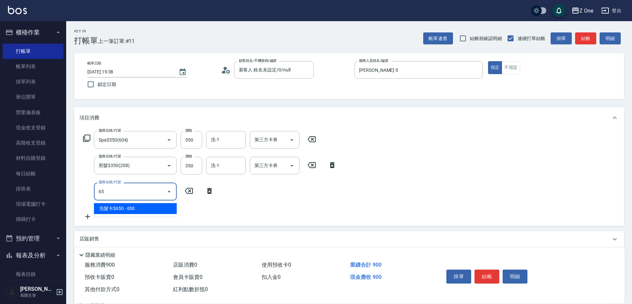
type input "6"
click at [134, 205] on span "黑耀光4800 - 960" at bounding box center [135, 208] width 83 height 11
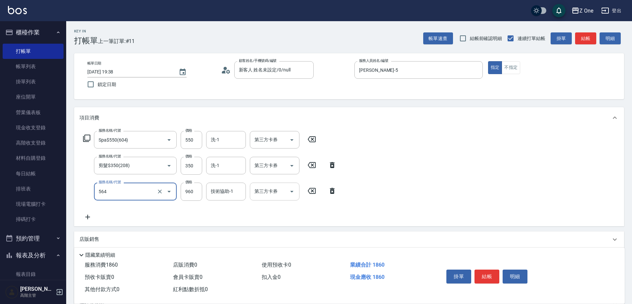
click at [296, 191] on button "Open" at bounding box center [292, 191] width 11 height 11
type input "[PERSON_NAME]4800(564)"
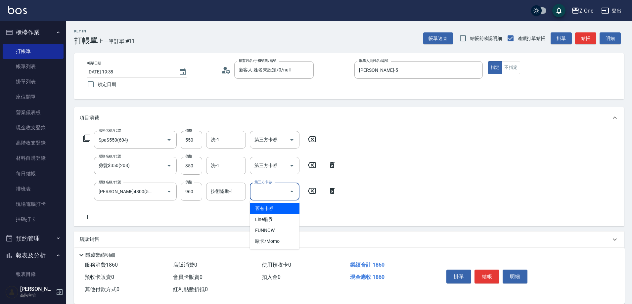
click at [280, 212] on span "舊有卡券" at bounding box center [275, 208] width 50 height 11
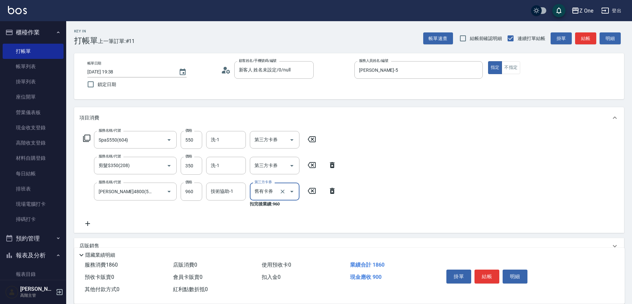
type input "舊有卡券"
click at [489, 270] on button "結帳" at bounding box center [487, 277] width 25 height 14
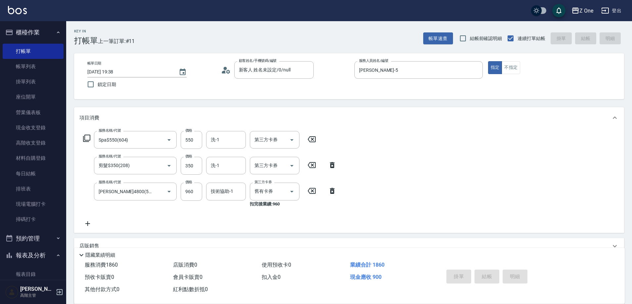
type input "[DATE] 19:39"
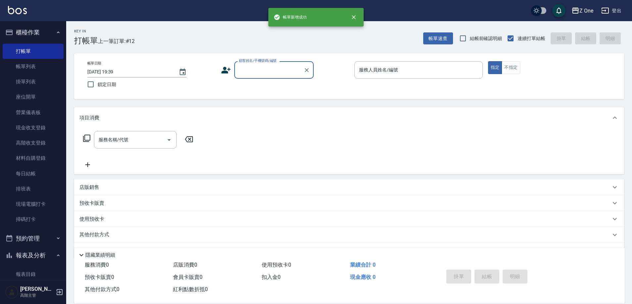
click at [253, 70] on input "顧客姓名/手機號碼/編號" at bounding box center [269, 70] width 64 height 12
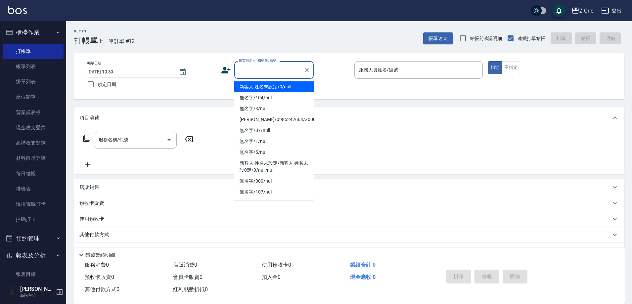
click at [254, 85] on li "新客人 姓名未設定/0/null" at bounding box center [273, 86] width 79 height 11
type input "新客人 姓名未設定/0/null"
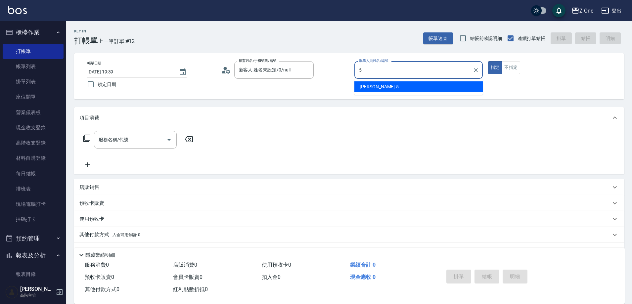
click at [399, 84] on div "[PERSON_NAME]-5" at bounding box center [419, 86] width 128 height 11
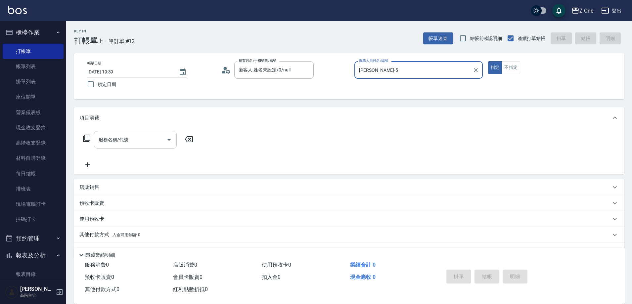
click at [170, 141] on icon "Open" at bounding box center [169, 140] width 8 height 8
type input "[PERSON_NAME]-5"
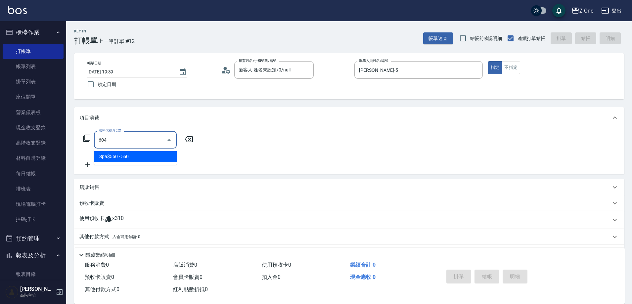
click at [165, 158] on span "Spa$550 - 550" at bounding box center [135, 156] width 83 height 11
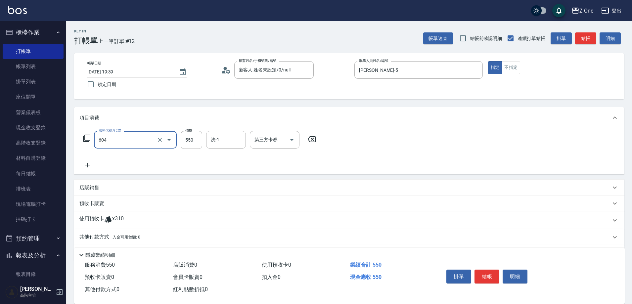
type input "Spa$550(604)"
click at [90, 162] on icon at bounding box center [87, 165] width 17 height 8
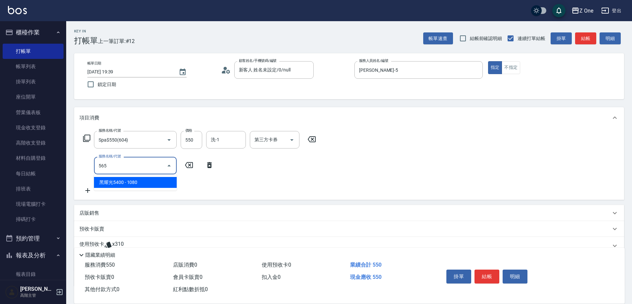
click at [153, 178] on span "黑耀光5400 - 1080" at bounding box center [135, 182] width 83 height 11
click at [293, 167] on icon "Open" at bounding box center [292, 166] width 8 height 8
type input "黑耀光5400(565)"
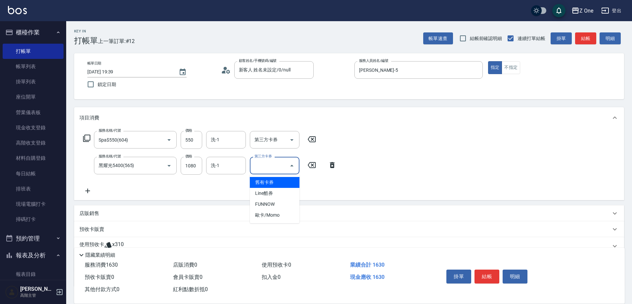
click at [281, 180] on span "舊有卡券" at bounding box center [275, 182] width 50 height 11
type input "舊有卡券"
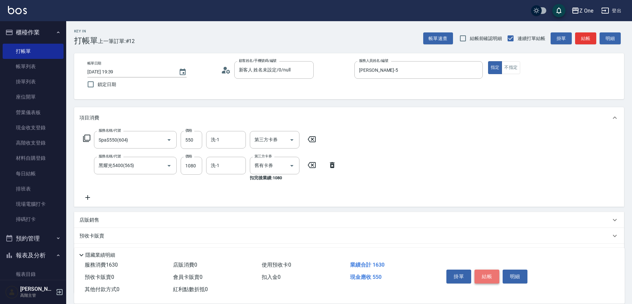
click at [483, 272] on button "結帳" at bounding box center [487, 277] width 25 height 14
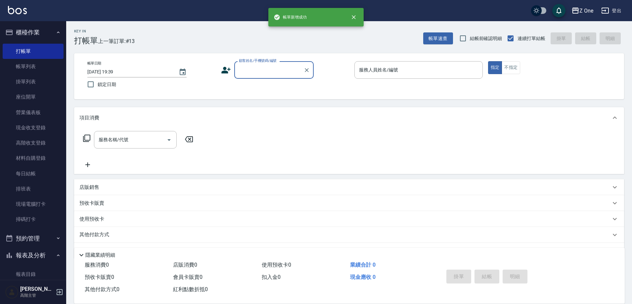
click at [272, 72] on input "顧客姓名/手機號碼/編號" at bounding box center [269, 70] width 64 height 12
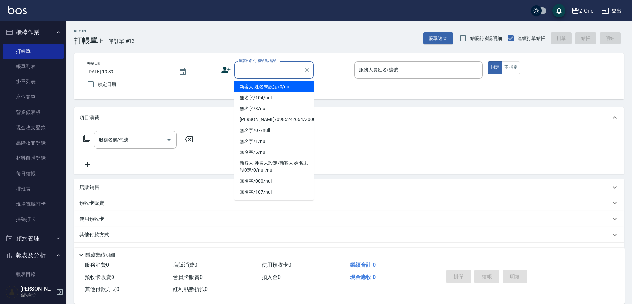
click at [271, 88] on li "新客人 姓名未設定/0/null" at bounding box center [273, 86] width 79 height 11
type input "新客人 姓名未設定/0/null"
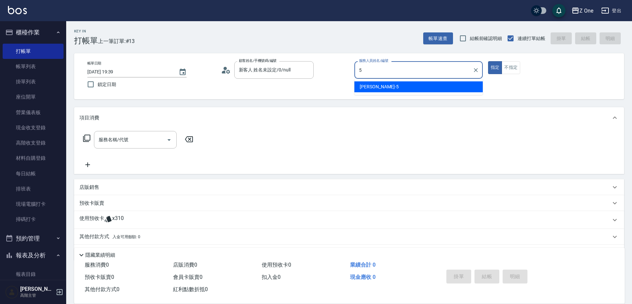
click at [379, 92] on div "[PERSON_NAME]-5" at bounding box center [419, 86] width 128 height 11
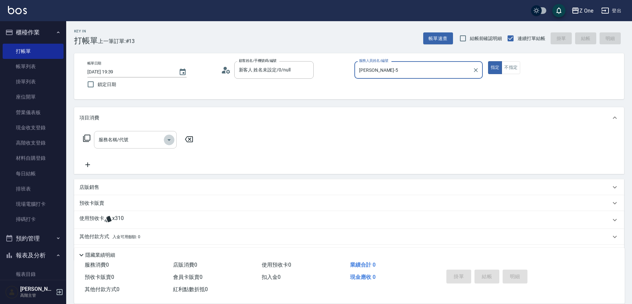
click at [168, 139] on icon "Open" at bounding box center [169, 140] width 3 height 2
type input "[PERSON_NAME]-5"
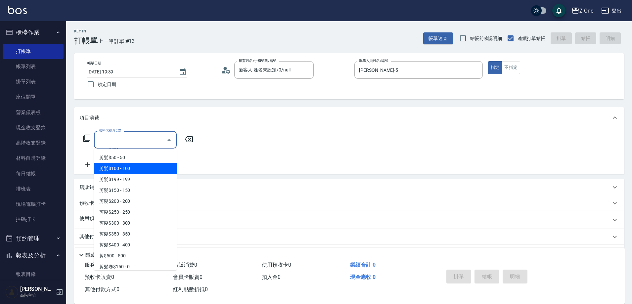
scroll to position [166, 0]
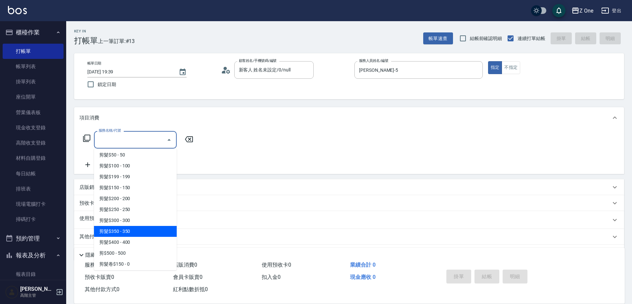
click at [139, 233] on span "剪髮$350 - 350" at bounding box center [135, 231] width 83 height 11
type input "剪髮$350(208)"
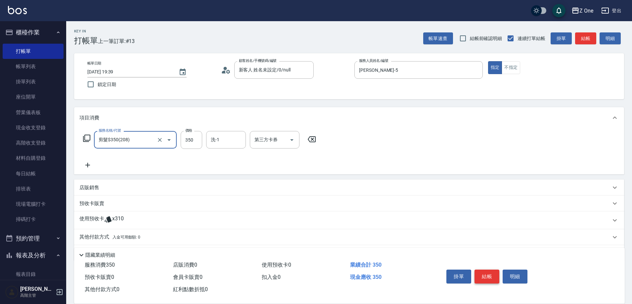
click at [495, 270] on button "結帳" at bounding box center [487, 277] width 25 height 14
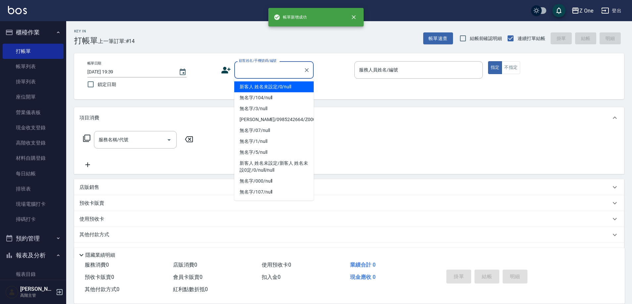
click at [269, 72] on input "顧客姓名/手機號碼/編號" at bounding box center [269, 70] width 64 height 12
click at [268, 88] on li "新客人 姓名未設定/0/null" at bounding box center [273, 86] width 79 height 11
type input "新客人 姓名未設定/0/null"
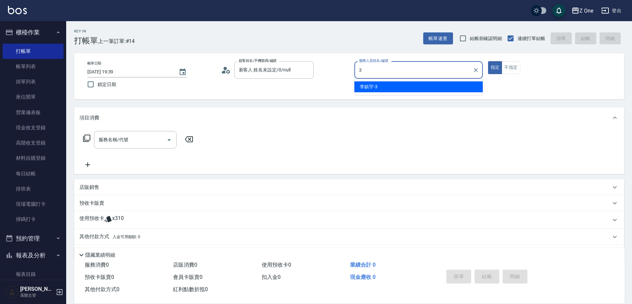
click at [375, 87] on span "[PERSON_NAME]-3" at bounding box center [369, 86] width 18 height 7
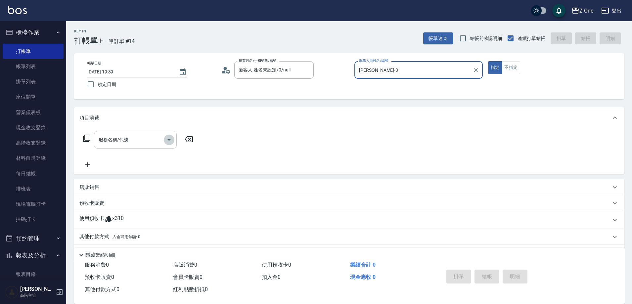
click at [167, 140] on icon "Open" at bounding box center [169, 140] width 8 height 8
type input "[PERSON_NAME]-3"
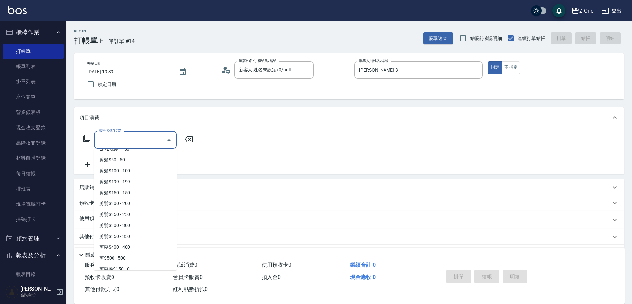
scroll to position [232, 0]
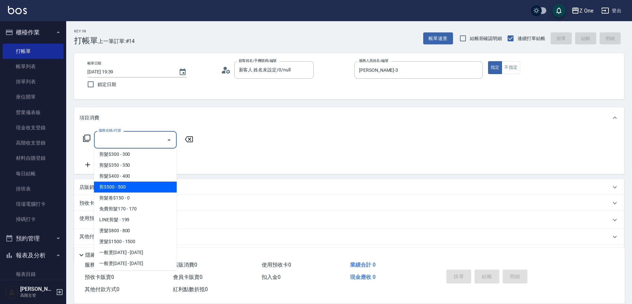
click at [138, 189] on span "剪$500 - 500" at bounding box center [135, 187] width 83 height 11
type input "剪$500(211)"
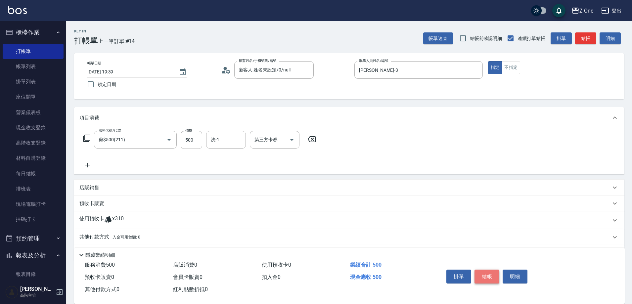
click at [485, 271] on button "結帳" at bounding box center [487, 277] width 25 height 14
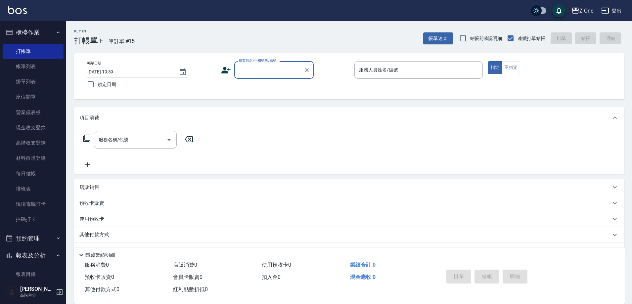
click at [270, 78] on div "顧客姓名/手機號碼/編號" at bounding box center [273, 70] width 79 height 18
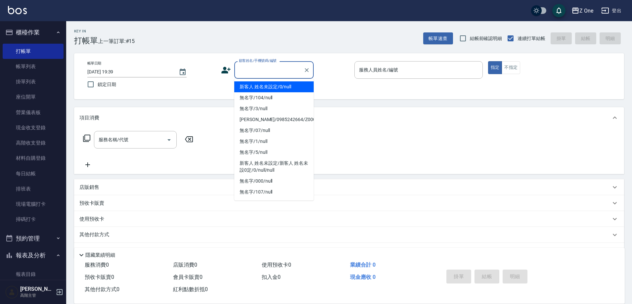
click at [270, 84] on li "新客人 姓名未設定/0/null" at bounding box center [273, 86] width 79 height 11
type input "新客人 姓名未設定/0/null"
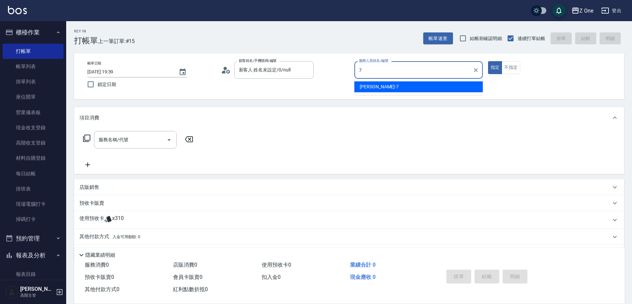
click at [369, 82] on div "[PERSON_NAME]-7" at bounding box center [419, 86] width 128 height 11
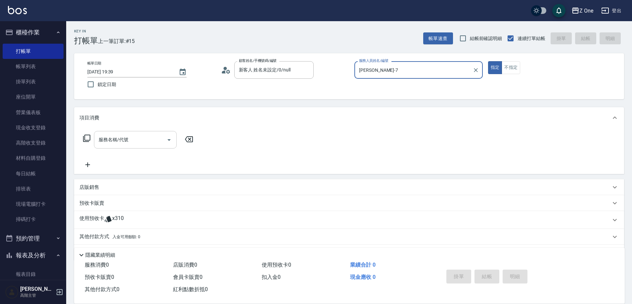
click at [171, 137] on icon "Open" at bounding box center [169, 140] width 8 height 8
type input "[PERSON_NAME]-7"
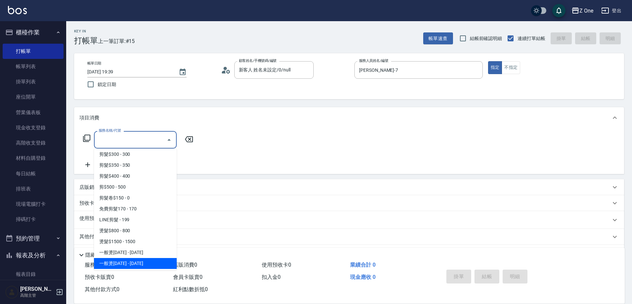
click at [143, 265] on span "一般燙[DATE] - [DATE]" at bounding box center [135, 263] width 83 height 11
type input "一般燙2000(304)"
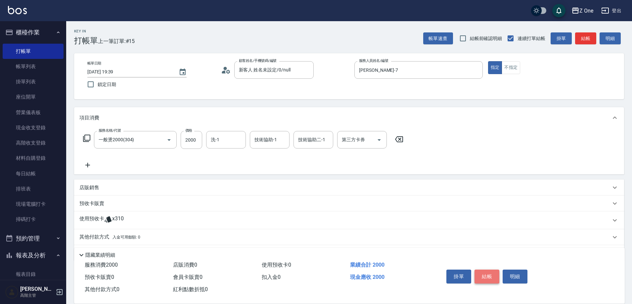
click at [481, 272] on button "結帳" at bounding box center [487, 277] width 25 height 14
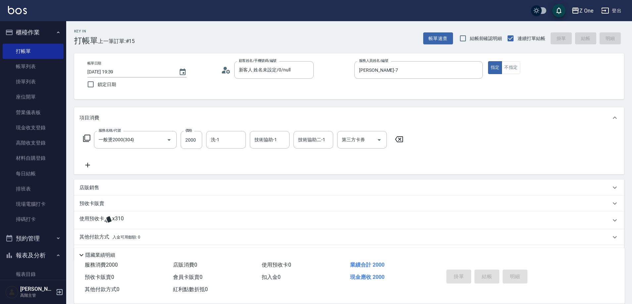
type input "[DATE] 19:40"
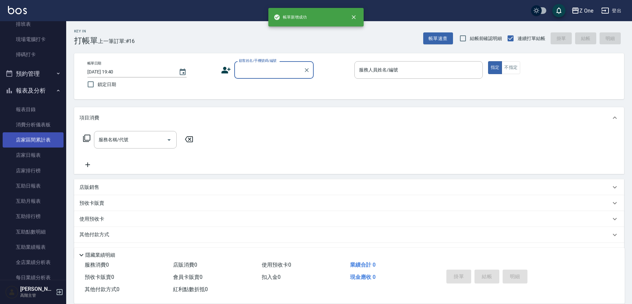
scroll to position [166, 0]
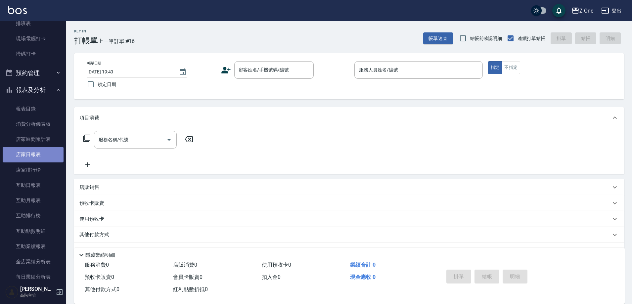
click at [35, 159] on link "店家日報表" at bounding box center [33, 154] width 61 height 15
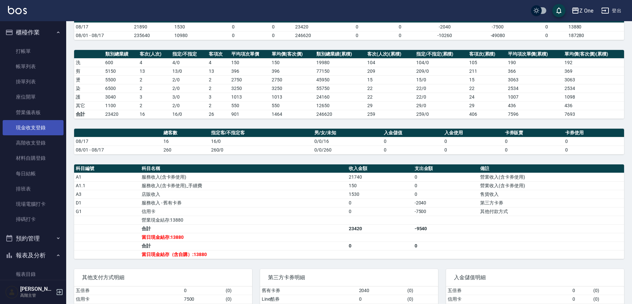
click at [36, 126] on link "現金收支登錄" at bounding box center [33, 127] width 61 height 15
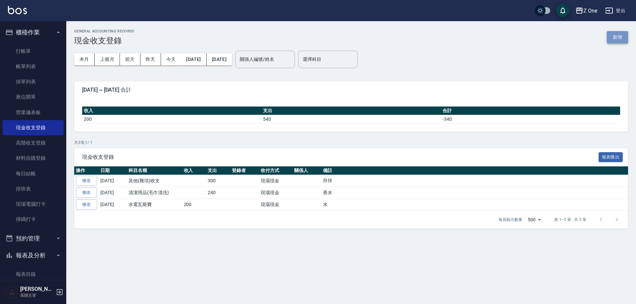
click at [620, 34] on button "新增" at bounding box center [617, 37] width 21 height 12
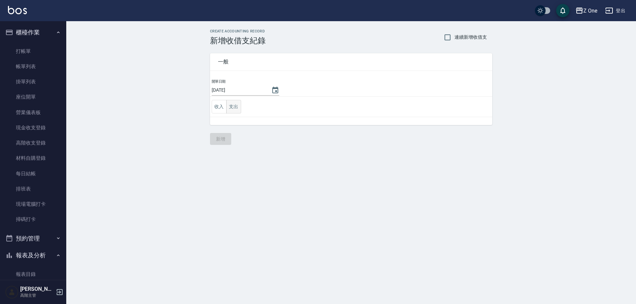
click at [239, 107] on button "支出" at bounding box center [233, 107] width 15 height 14
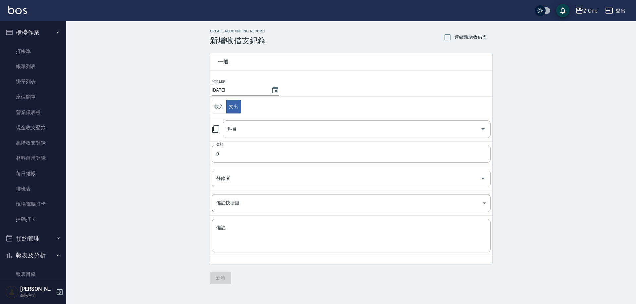
click at [62, 8] on div "Z One 登出" at bounding box center [318, 10] width 636 height 21
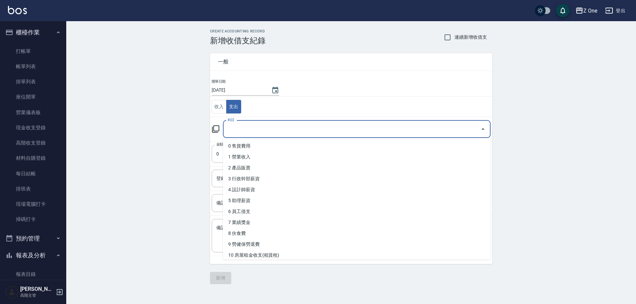
click at [241, 126] on input "科目" at bounding box center [352, 129] width 252 height 12
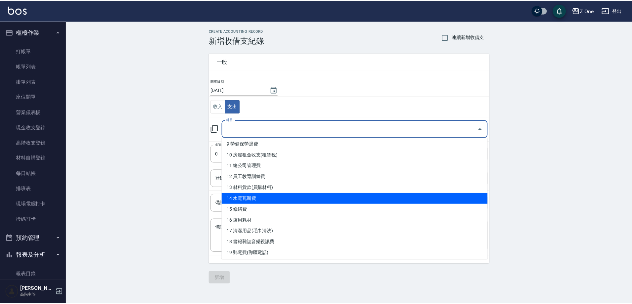
scroll to position [99, 0]
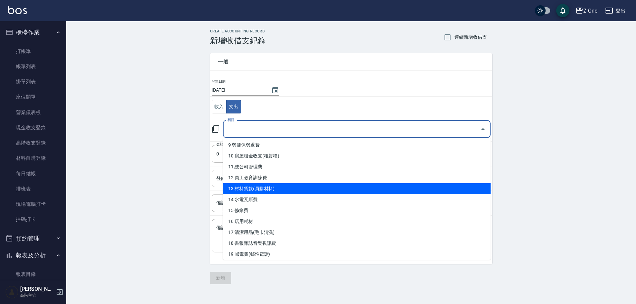
click at [258, 186] on li "13 材料貨款(員購材料)" at bounding box center [357, 188] width 268 height 11
type input "13 材料貨款(員購材料)"
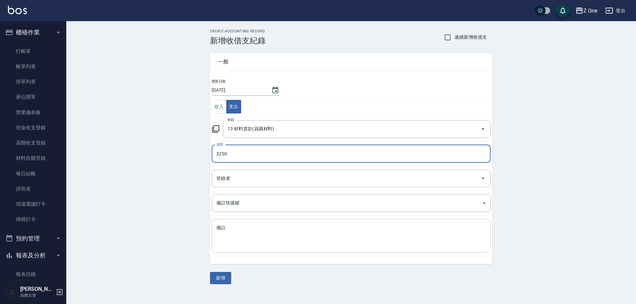
type input "3250"
click at [235, 232] on textarea "備註" at bounding box center [351, 236] width 270 height 23
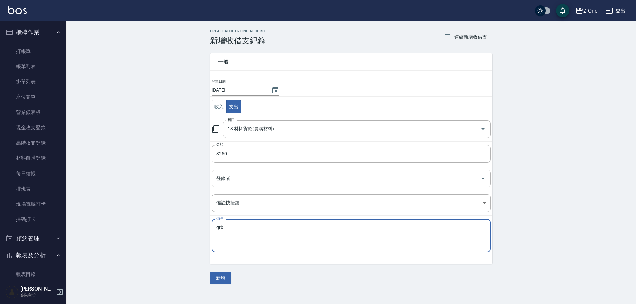
click at [244, 231] on textarea "grb" at bounding box center [351, 236] width 270 height 23
type textarea "grb貨款"
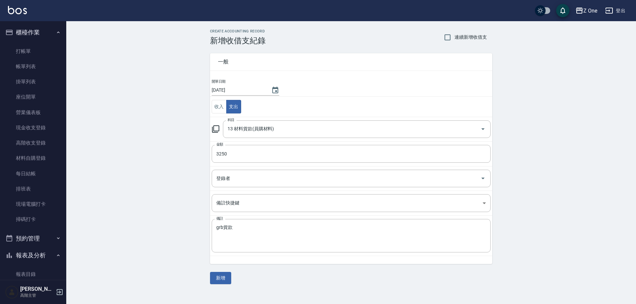
click at [222, 285] on div "CREATE ACCOUNTING RECORD 新增收借支紀錄 連續新增收借支 一般 開單日期 [DATE] 收入 支出 科目 13 材料貨款(員購材料) …" at bounding box center [350, 156] width 569 height 271
click at [229, 276] on button "新增" at bounding box center [220, 278] width 21 height 12
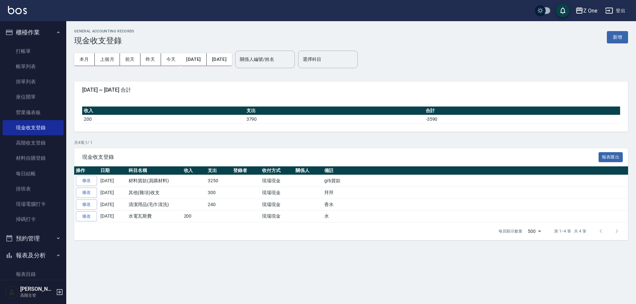
click at [56, 35] on icon "button" at bounding box center [58, 32] width 5 height 5
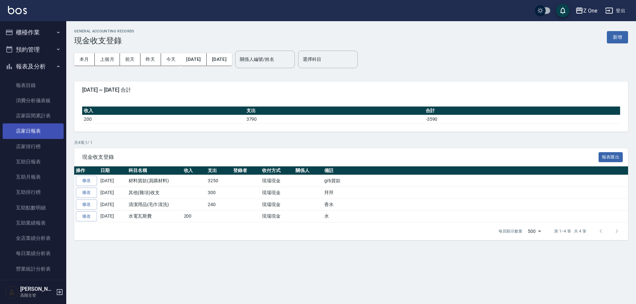
click at [30, 131] on link "店家日報表" at bounding box center [33, 130] width 61 height 15
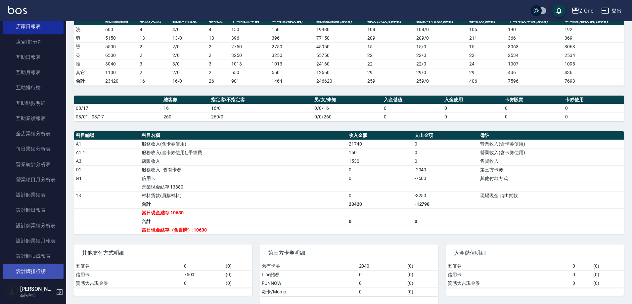
scroll to position [132, 0]
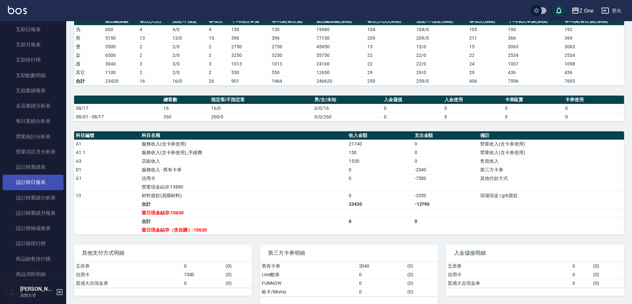
click at [30, 185] on link "設計師日報表" at bounding box center [33, 182] width 61 height 15
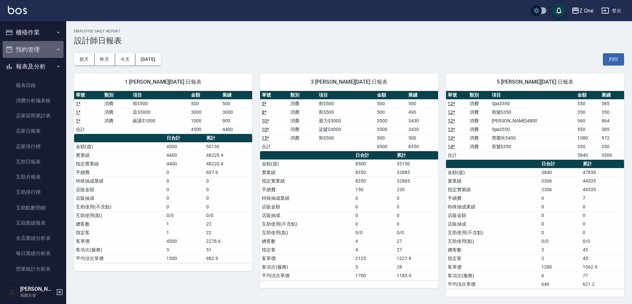
click at [51, 50] on button "預約管理" at bounding box center [33, 49] width 61 height 17
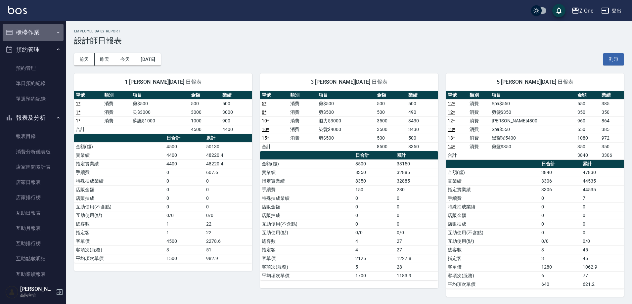
click at [57, 32] on icon "button" at bounding box center [58, 32] width 3 height 2
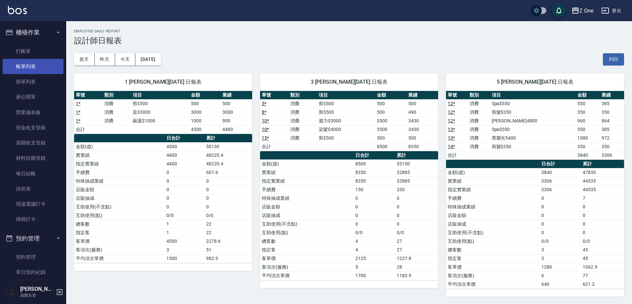
click at [31, 64] on link "帳單列表" at bounding box center [33, 66] width 61 height 15
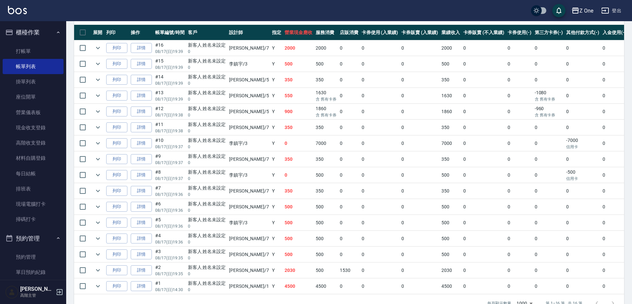
scroll to position [166, 0]
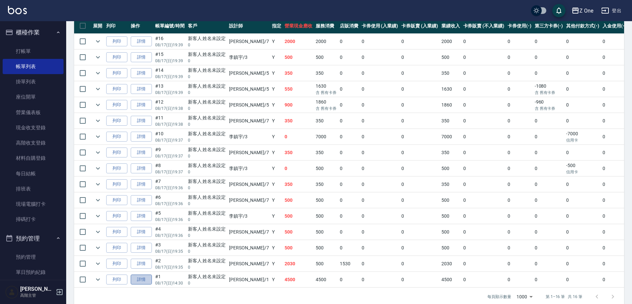
click at [143, 281] on link "詳情" at bounding box center [141, 280] width 21 height 10
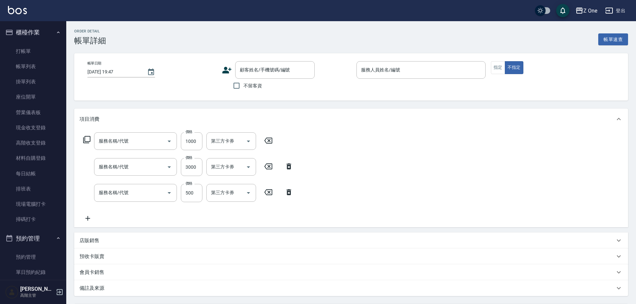
type input "[DATE] 14:30"
type input "[PERSON_NAME]-1"
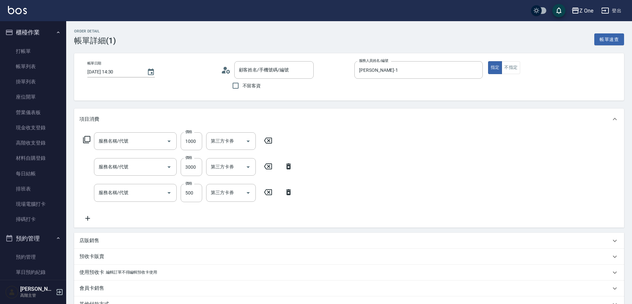
type input "蘇護$1000(527)"
type input "染$3000(412)"
type input "剪$500(211)"
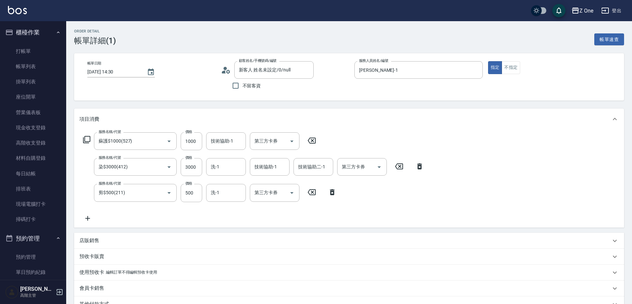
type input "新客人 姓名未設定/0/null"
click at [197, 166] on input "3000" at bounding box center [192, 167] width 22 height 18
type input "2700"
click at [88, 219] on icon at bounding box center [87, 218] width 5 height 5
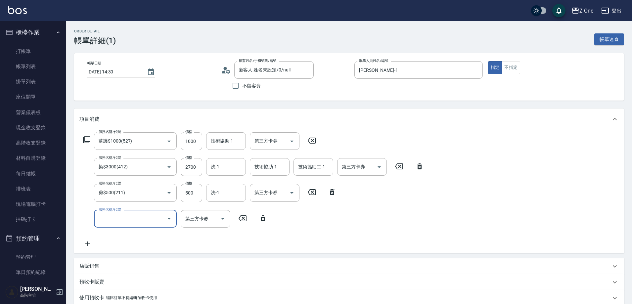
click at [167, 219] on icon "Open" at bounding box center [169, 219] width 8 height 8
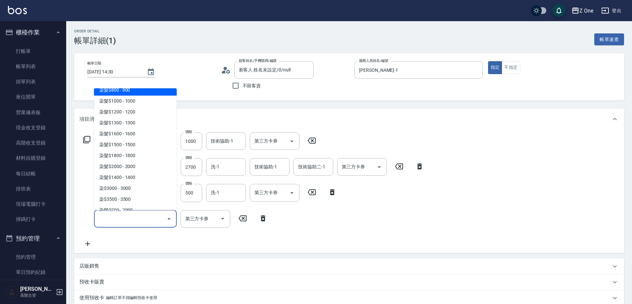
scroll to position [762, 0]
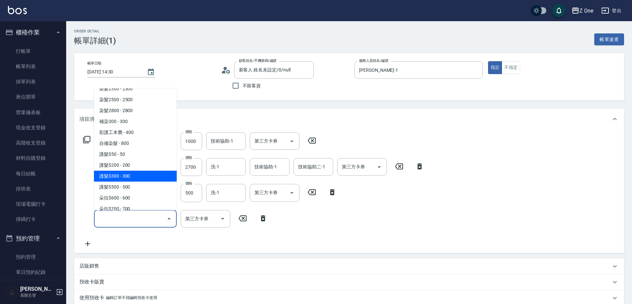
click at [139, 173] on span "護髮$300 - 300" at bounding box center [135, 176] width 83 height 11
type input "護髮$300(503)"
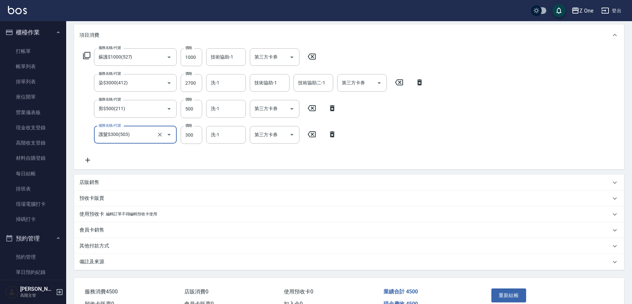
scroll to position [122, 0]
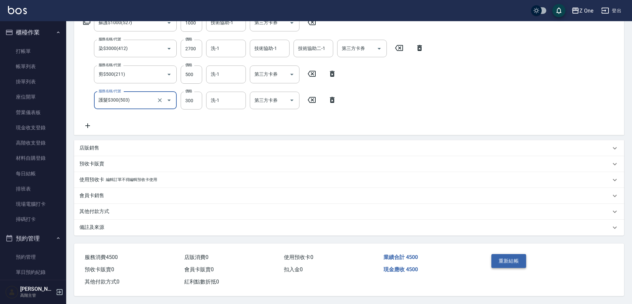
click at [516, 254] on button "重新結帳" at bounding box center [509, 261] width 35 height 14
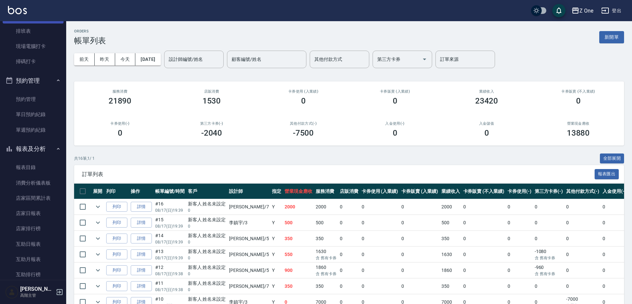
scroll to position [166, 0]
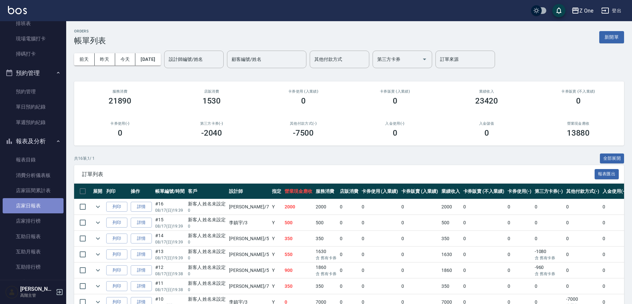
click at [38, 203] on link "店家日報表" at bounding box center [33, 205] width 61 height 15
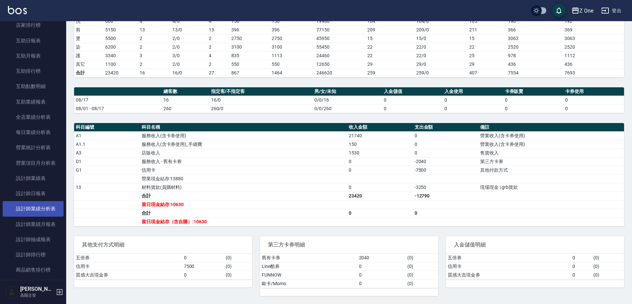
scroll to position [364, 0]
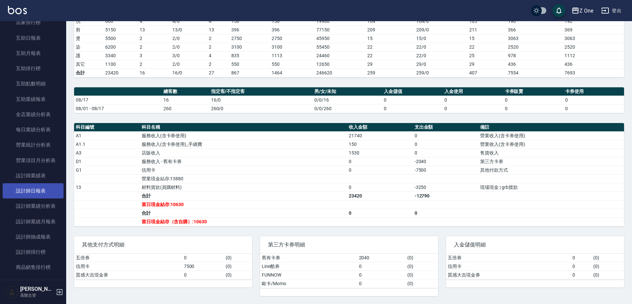
click at [33, 193] on link "設計師日報表" at bounding box center [33, 190] width 61 height 15
